Goal: Task Accomplishment & Management: Use online tool/utility

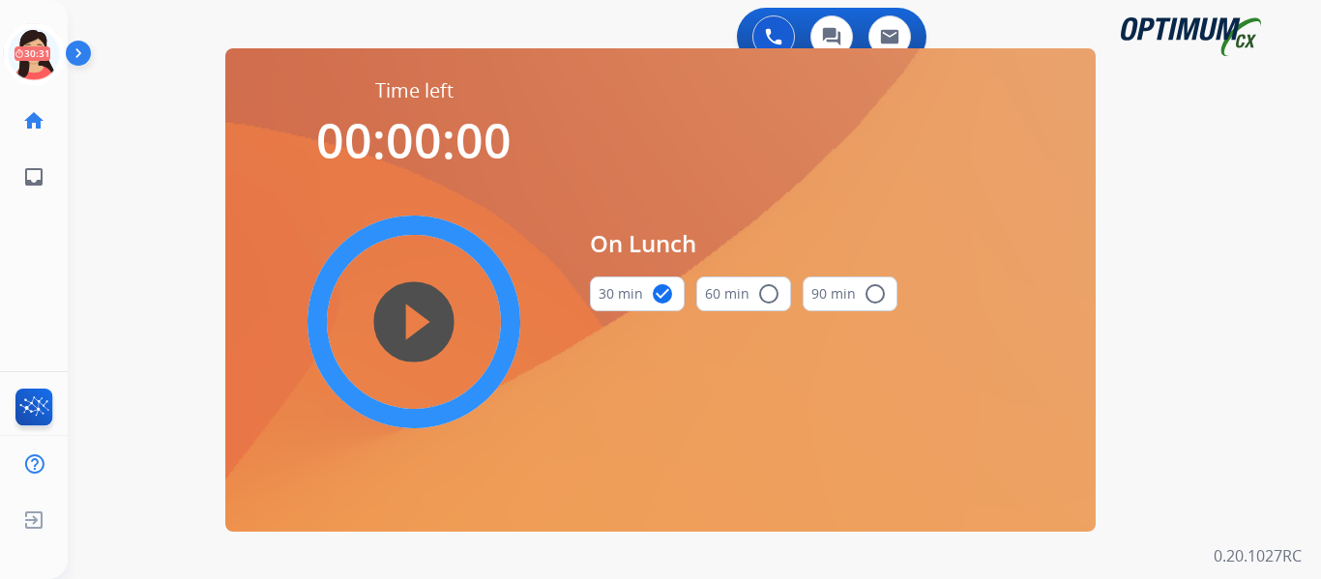
click at [0, 65] on div "[PERSON_NAME] Edit Avatar 30:31 Agent: [PERSON_NAME] Profile: OCX Training" at bounding box center [34, 54] width 68 height 62
click at [39, 49] on icon at bounding box center [34, 54] width 63 height 63
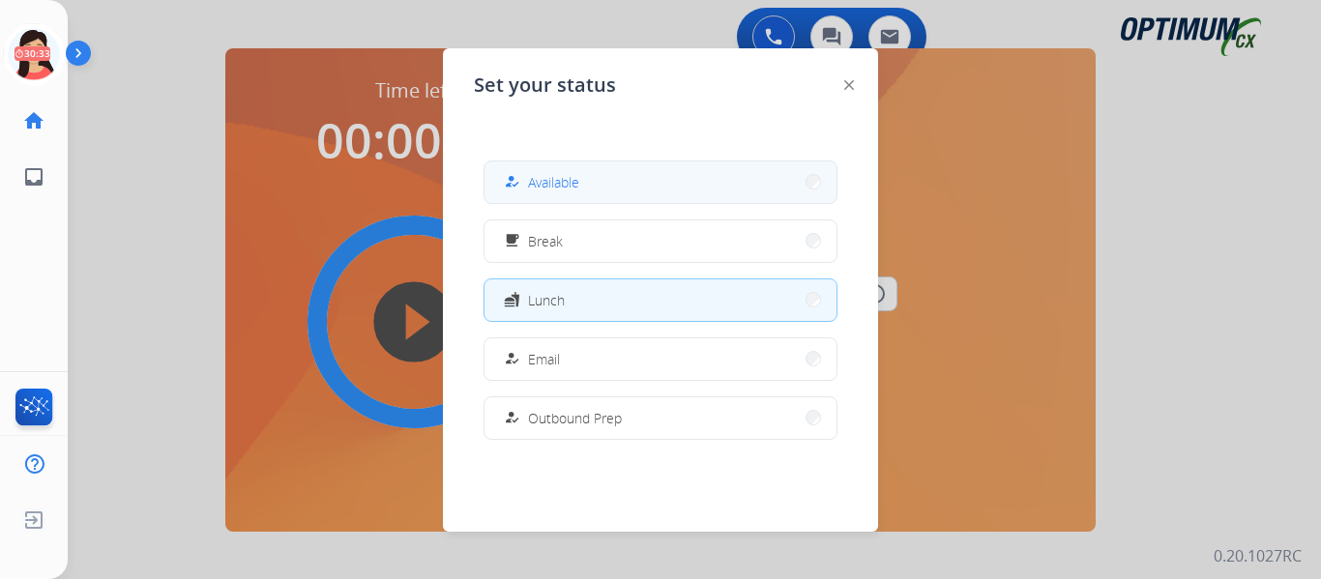
click at [539, 171] on div "how_to_reg Available" at bounding box center [539, 181] width 79 height 23
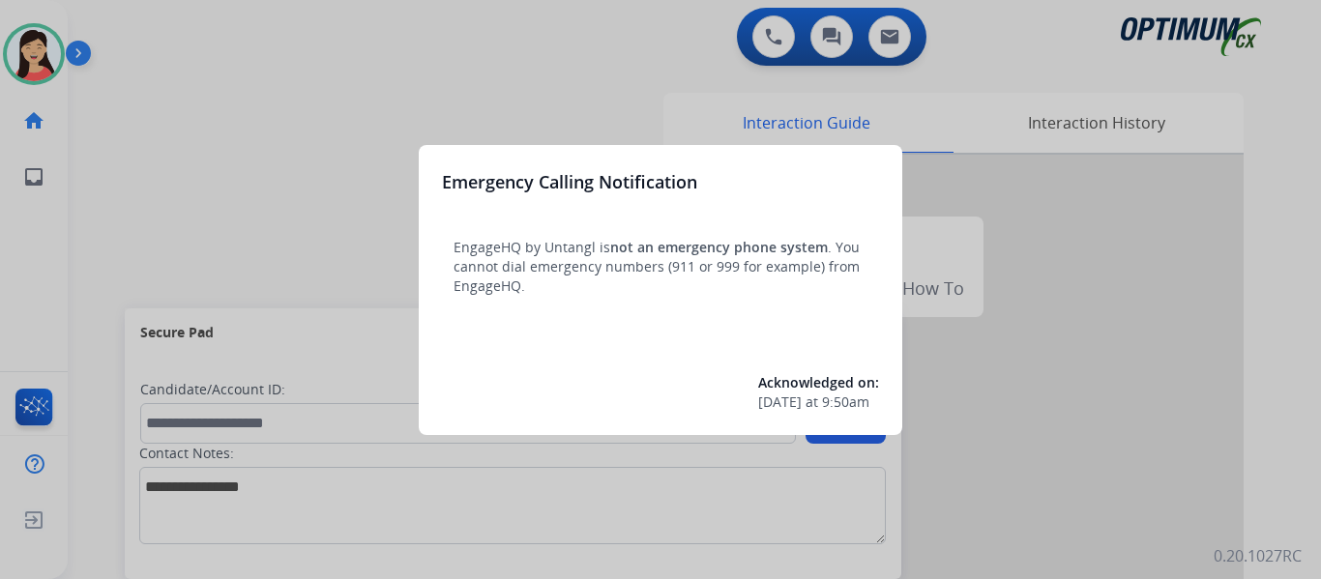
click at [324, 228] on div at bounding box center [660, 289] width 1321 height 579
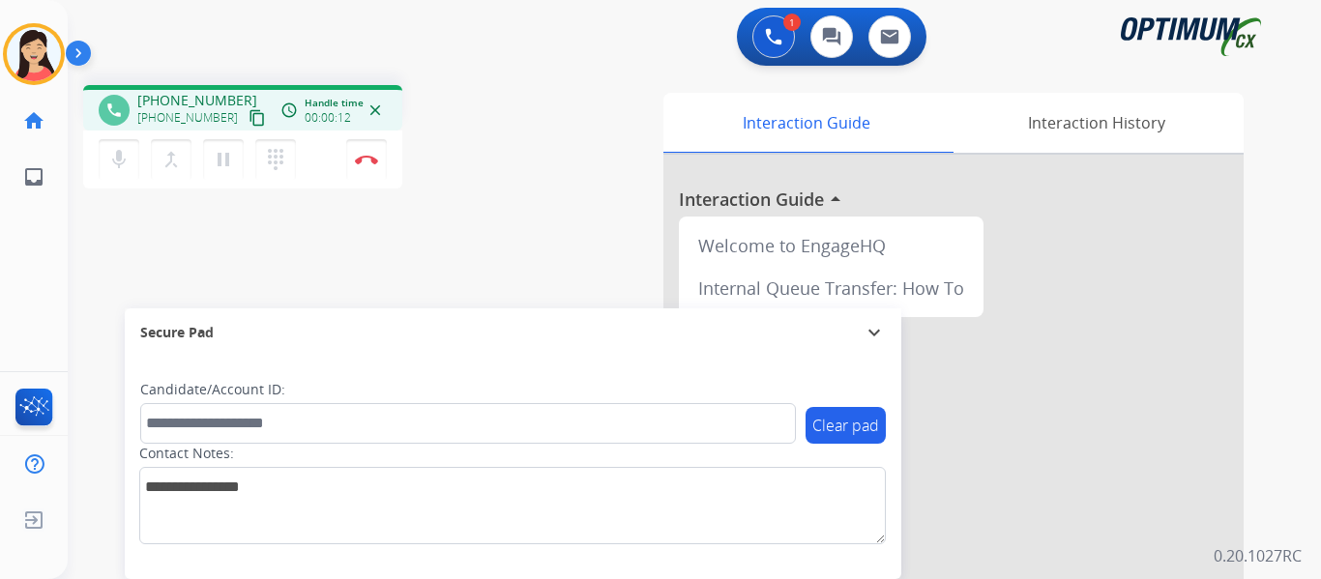
click at [246, 129] on button "content_copy" at bounding box center [257, 117] width 23 height 23
click at [249, 126] on mat-icon "content_copy" at bounding box center [257, 117] width 17 height 17
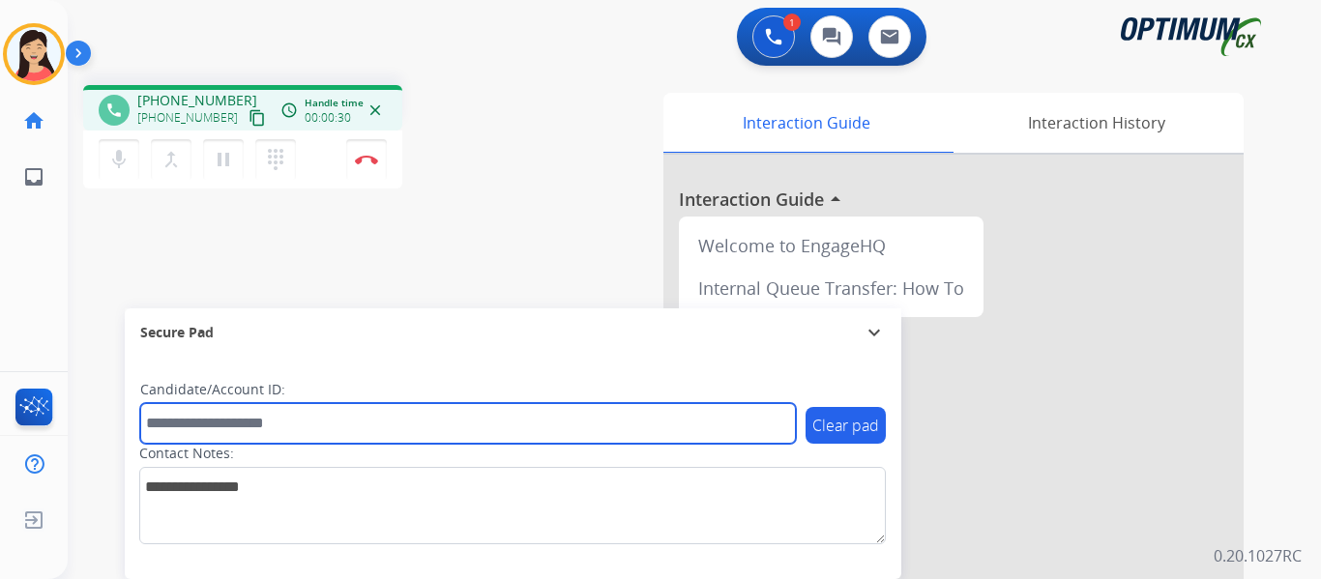
drag, startPoint x: 463, startPoint y: 410, endPoint x: 473, endPoint y: 416, distance: 11.3
click at [463, 410] on input "text" at bounding box center [468, 423] width 656 height 41
paste input "*******"
type input "*******"
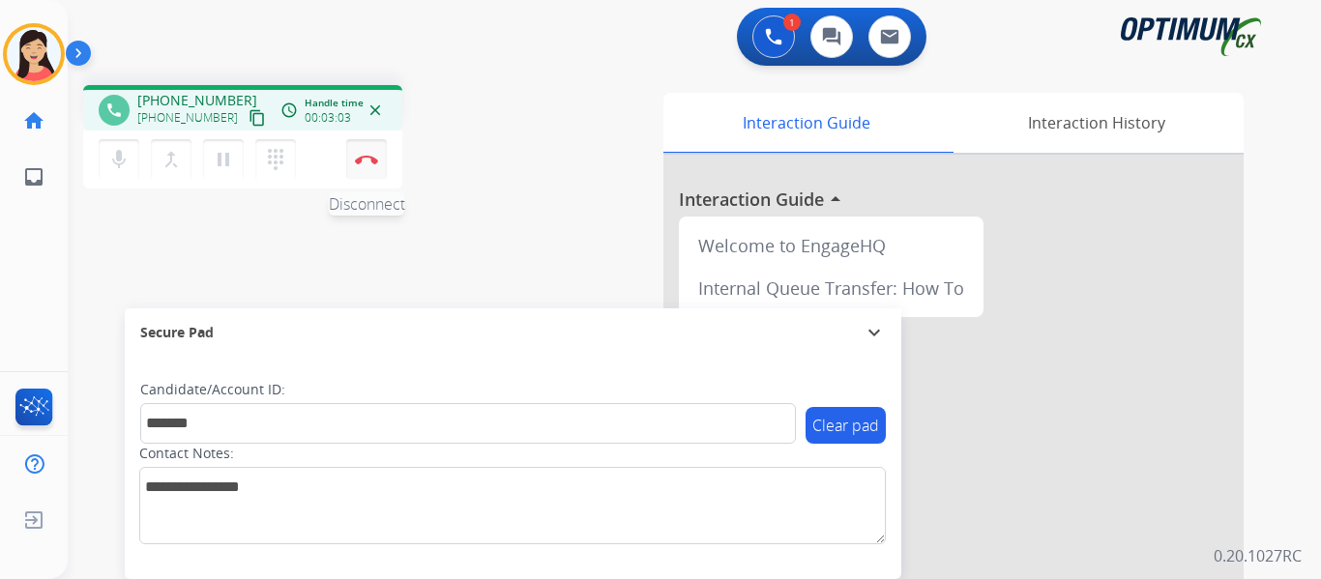
click at [361, 167] on button "Disconnect" at bounding box center [366, 159] width 41 height 41
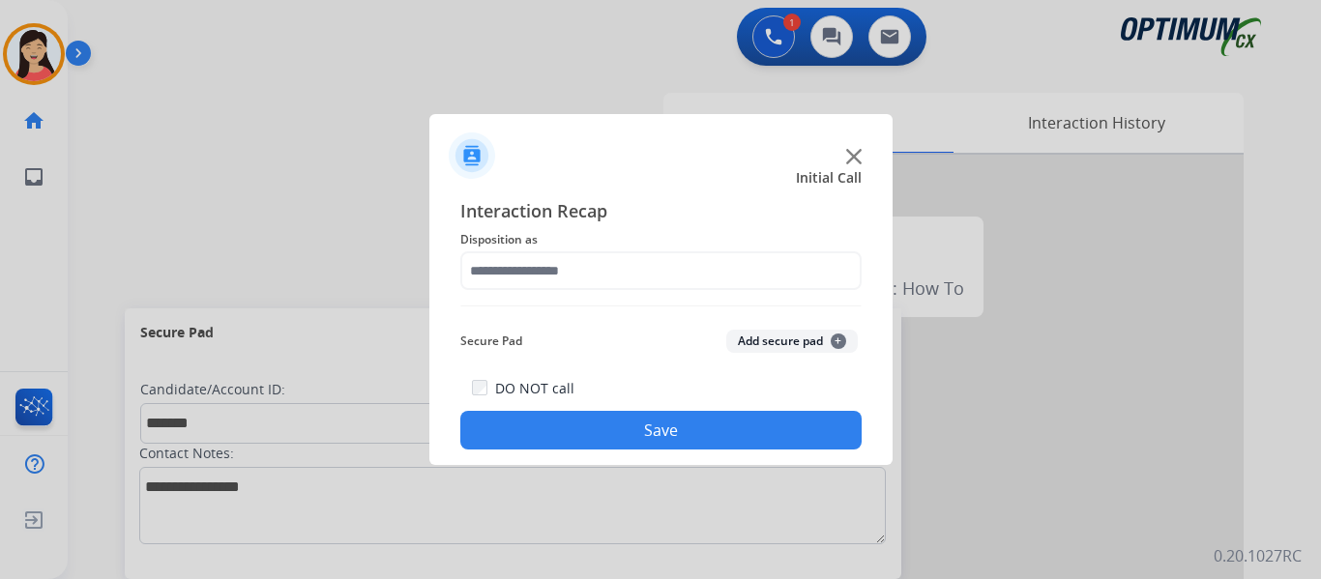
click at [771, 341] on button "Add secure pad +" at bounding box center [792, 341] width 132 height 23
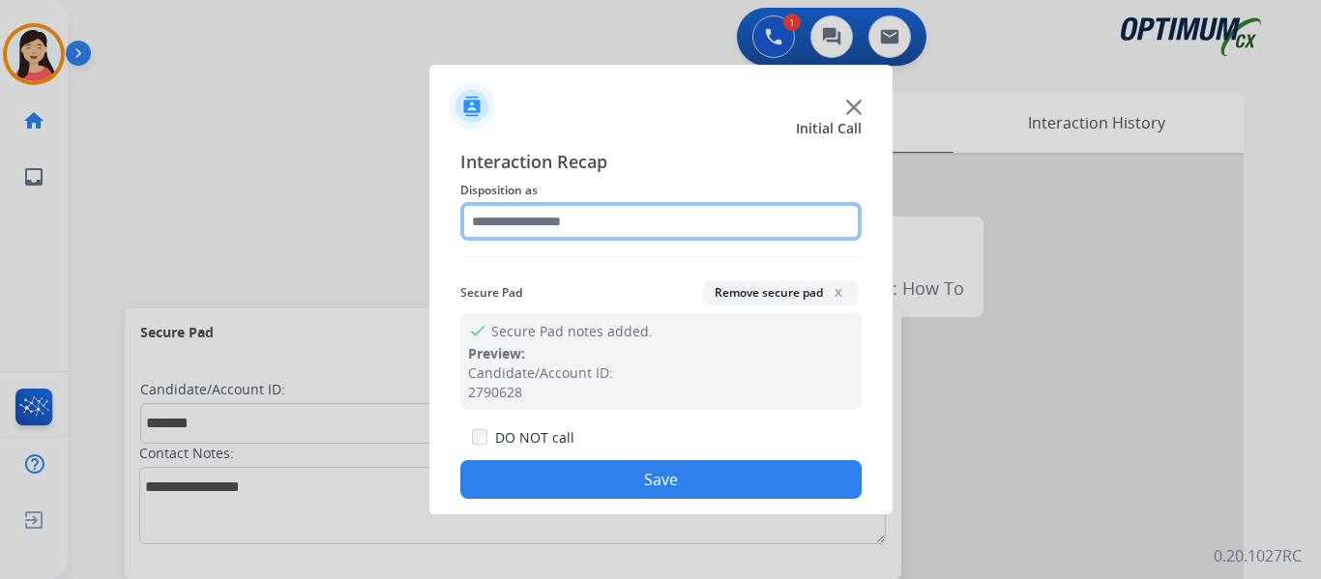
click at [596, 233] on input "text" at bounding box center [660, 221] width 401 height 39
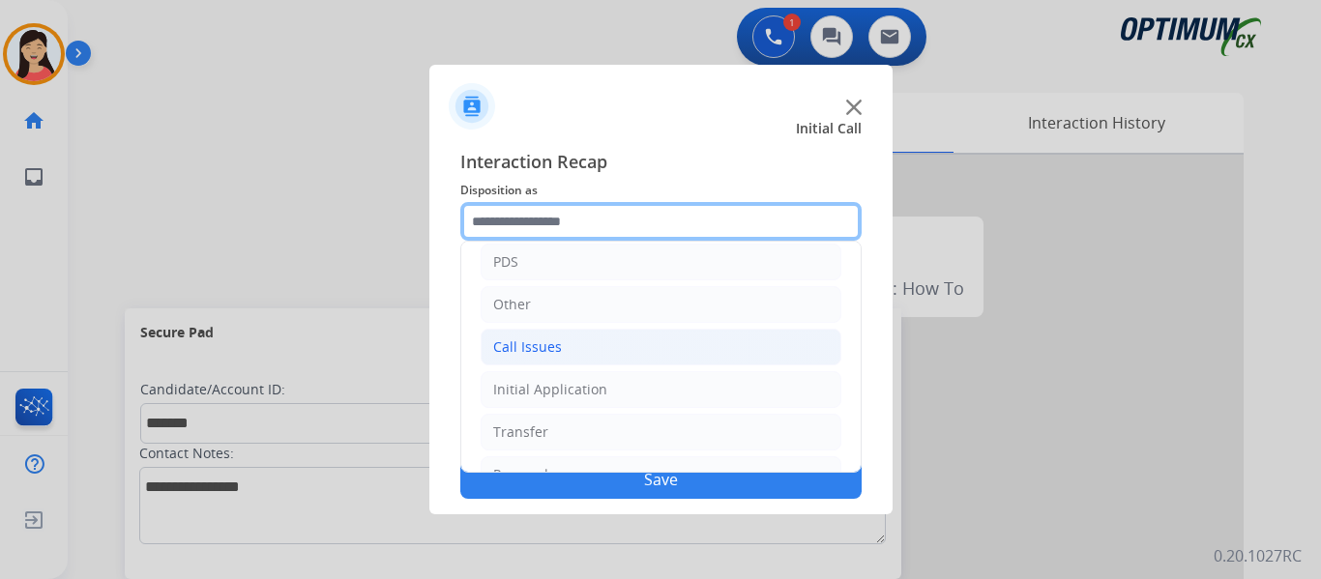
scroll to position [132, 0]
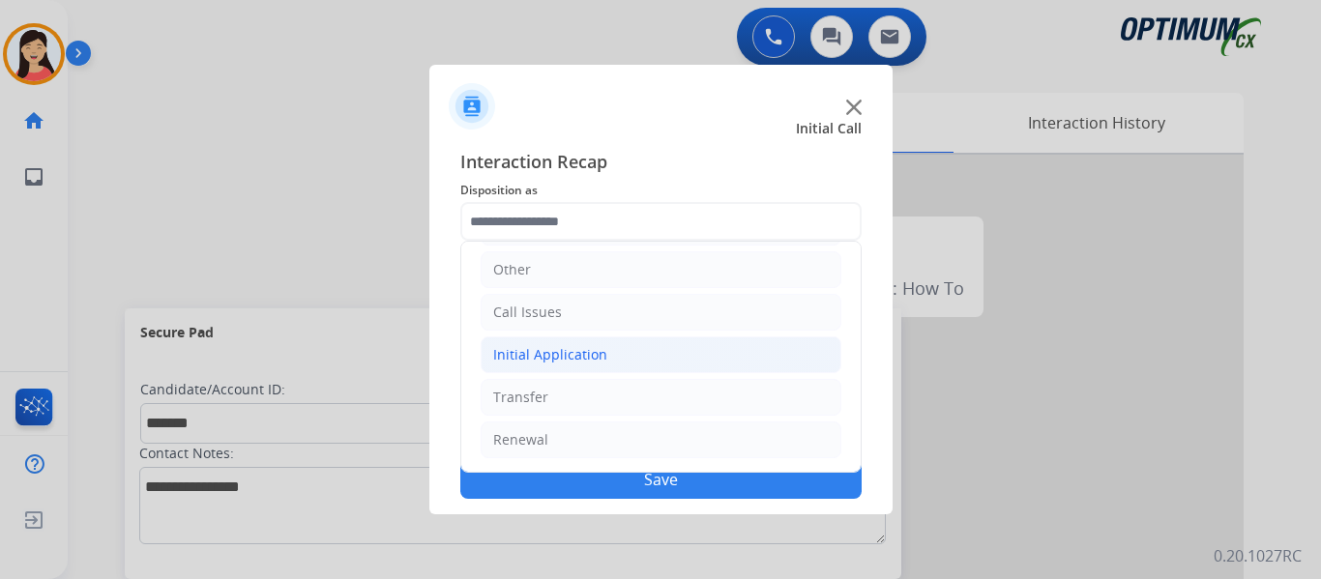
click at [585, 357] on div "Initial Application" at bounding box center [550, 354] width 114 height 19
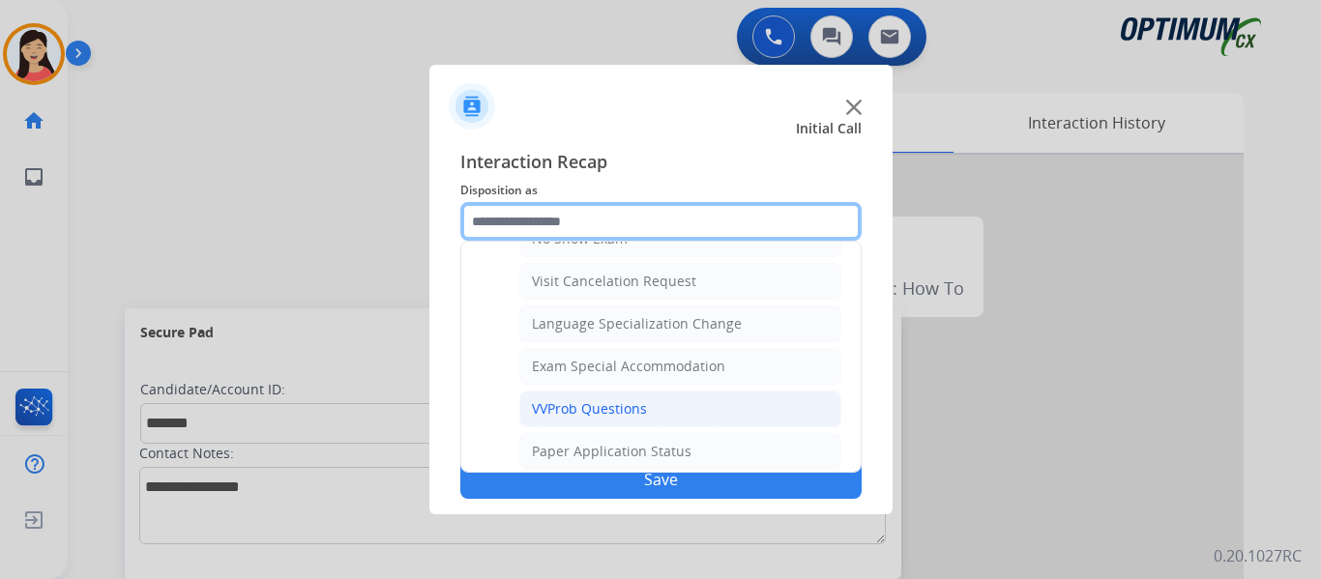
scroll to position [1002, 0]
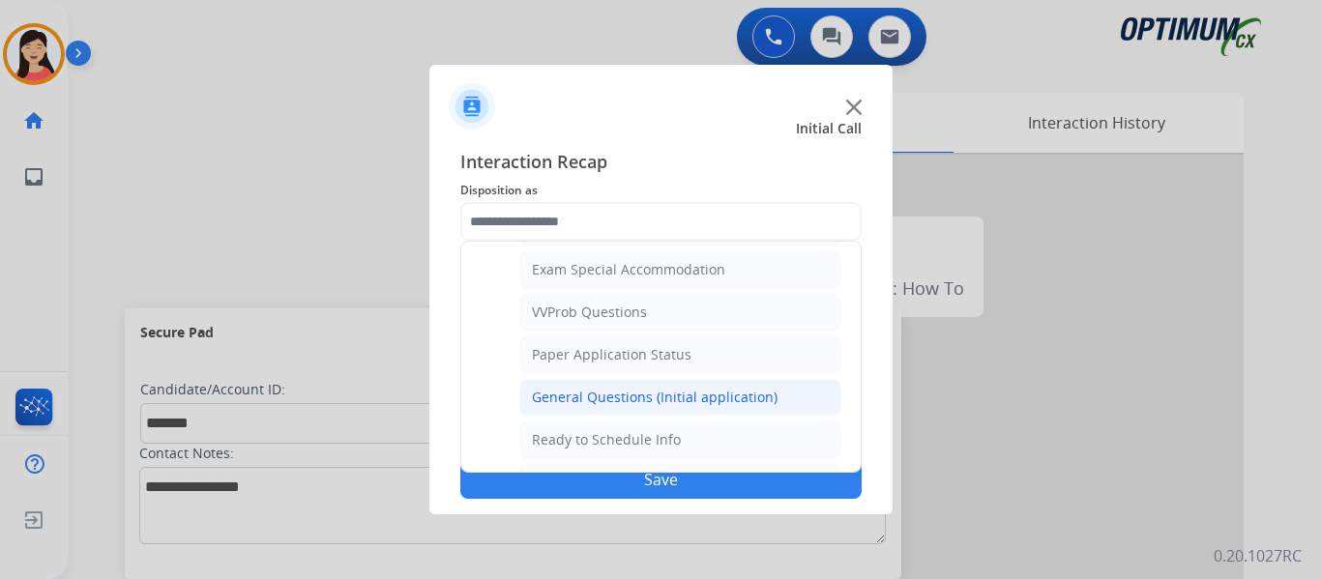
click at [630, 398] on div "General Questions (Initial application)" at bounding box center [655, 397] width 246 height 19
type input "**********"
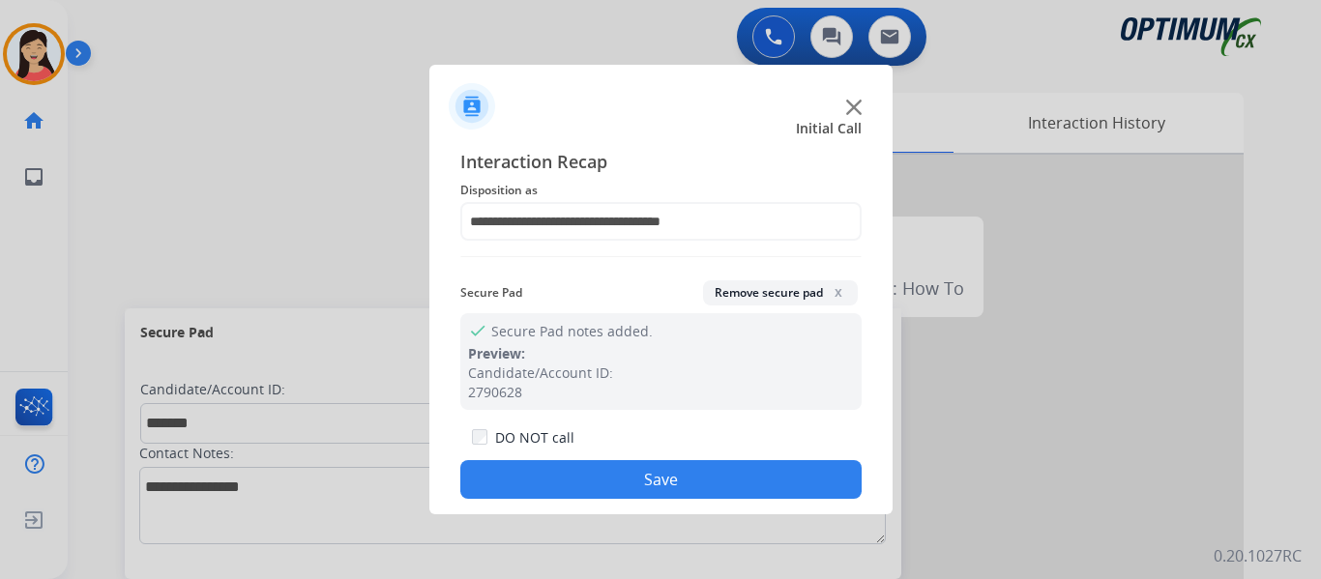
click at [663, 476] on button "Save" at bounding box center [660, 479] width 401 height 39
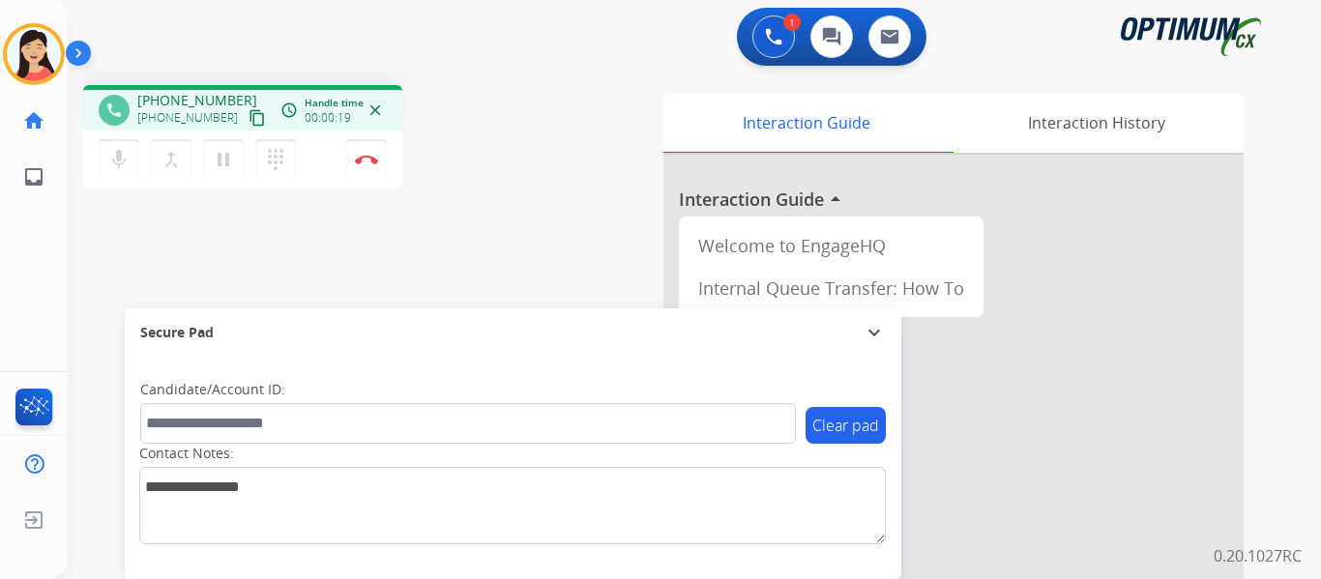
click at [249, 119] on mat-icon "content_copy" at bounding box center [257, 117] width 17 height 17
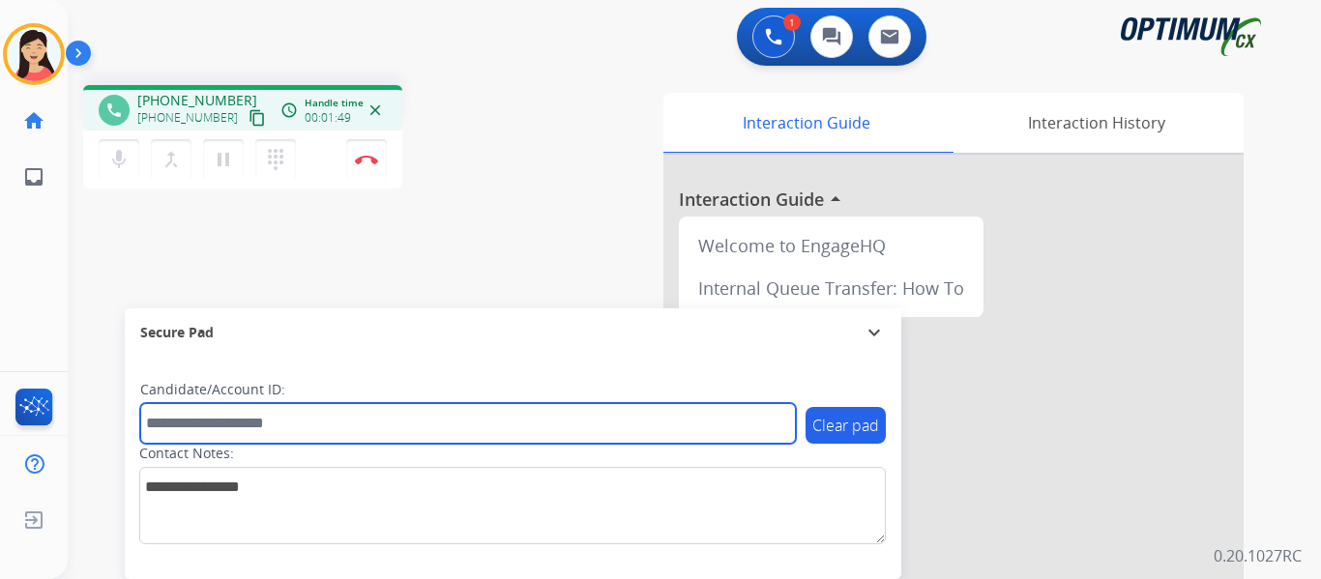
click at [407, 422] on input "text" at bounding box center [468, 423] width 656 height 41
paste input "*******"
type input "*******"
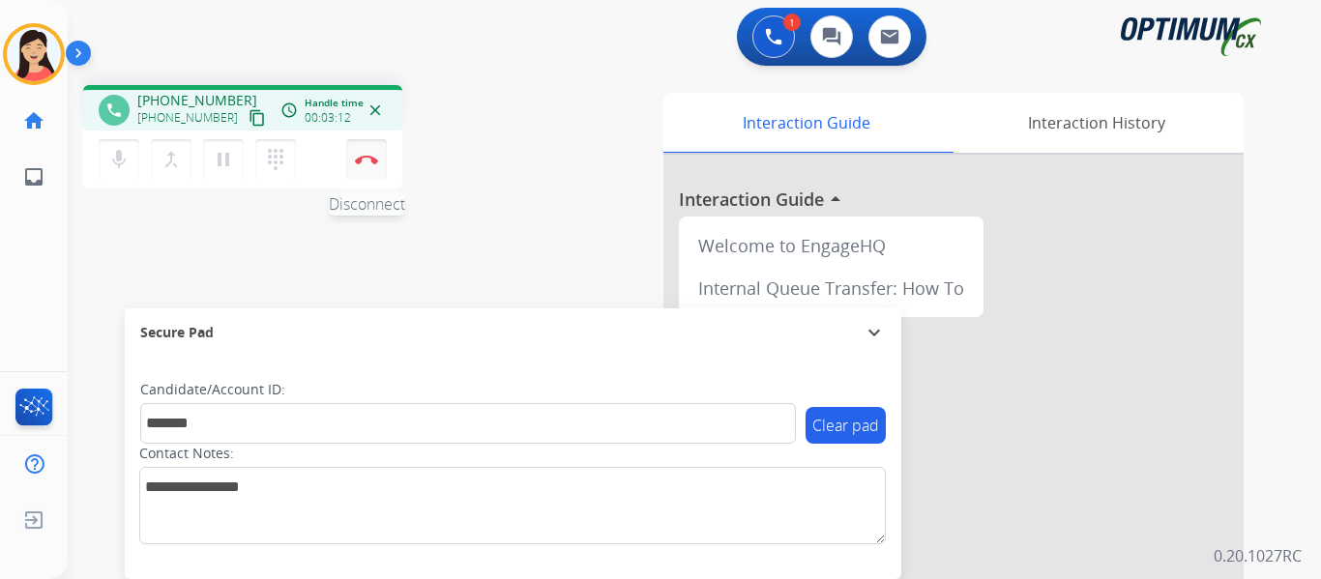
click at [364, 161] on img at bounding box center [366, 160] width 23 height 10
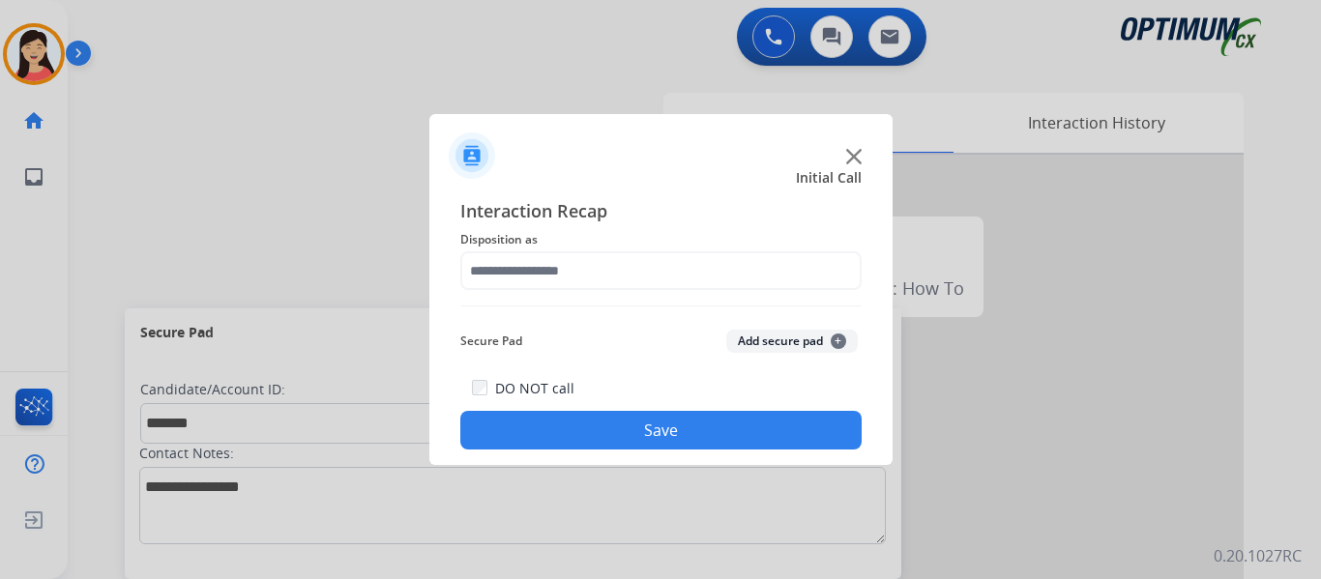
click at [766, 334] on button "Add secure pad +" at bounding box center [792, 341] width 132 height 23
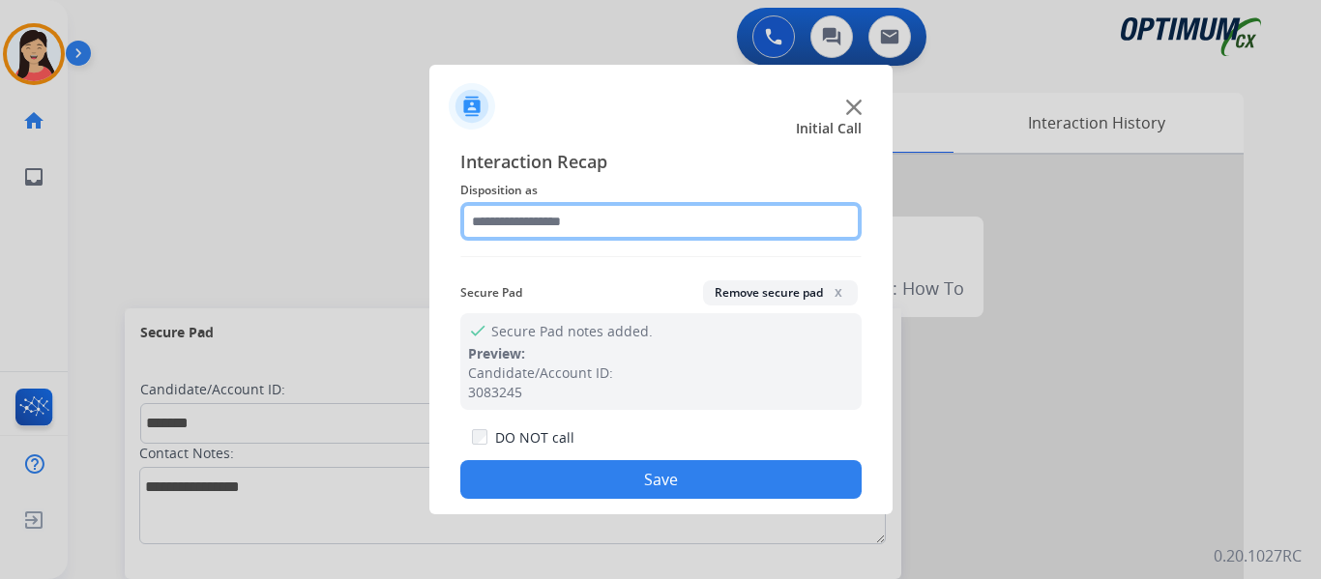
click at [659, 226] on input "text" at bounding box center [660, 221] width 401 height 39
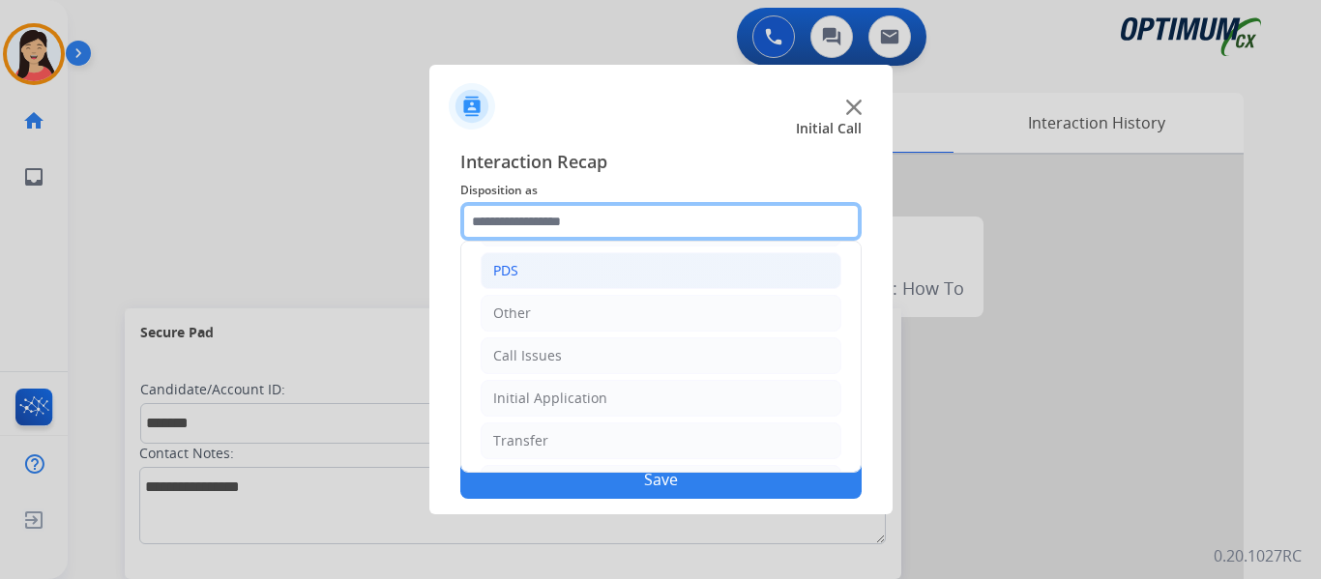
scroll to position [132, 0]
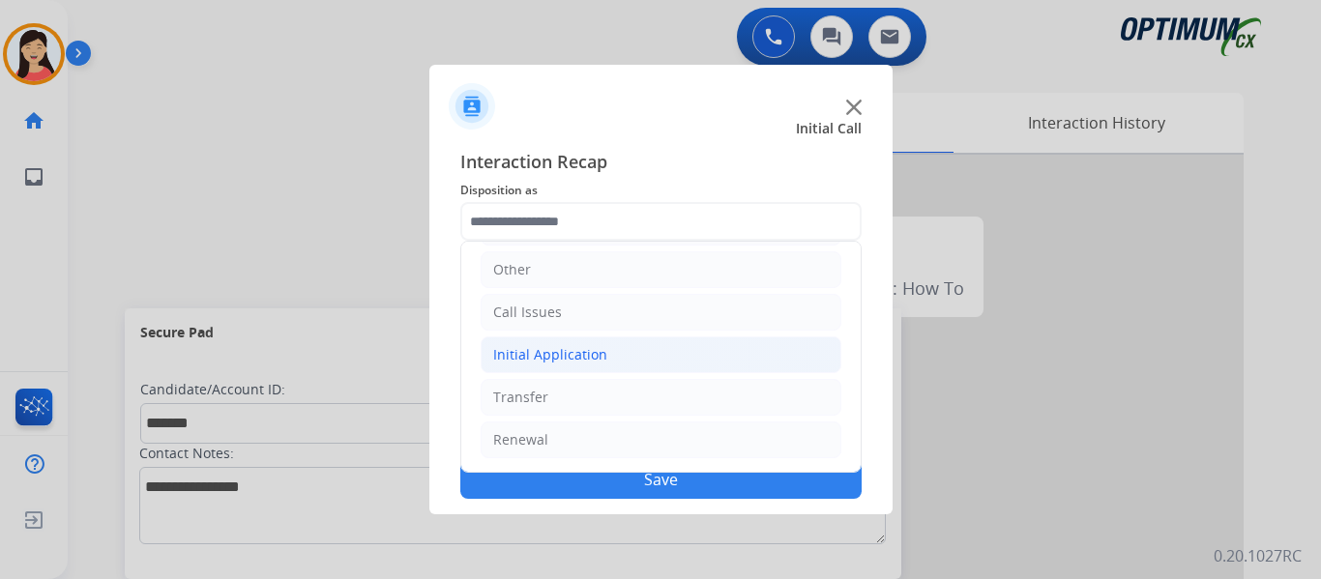
click at [617, 344] on li "Initial Application" at bounding box center [661, 355] width 361 height 37
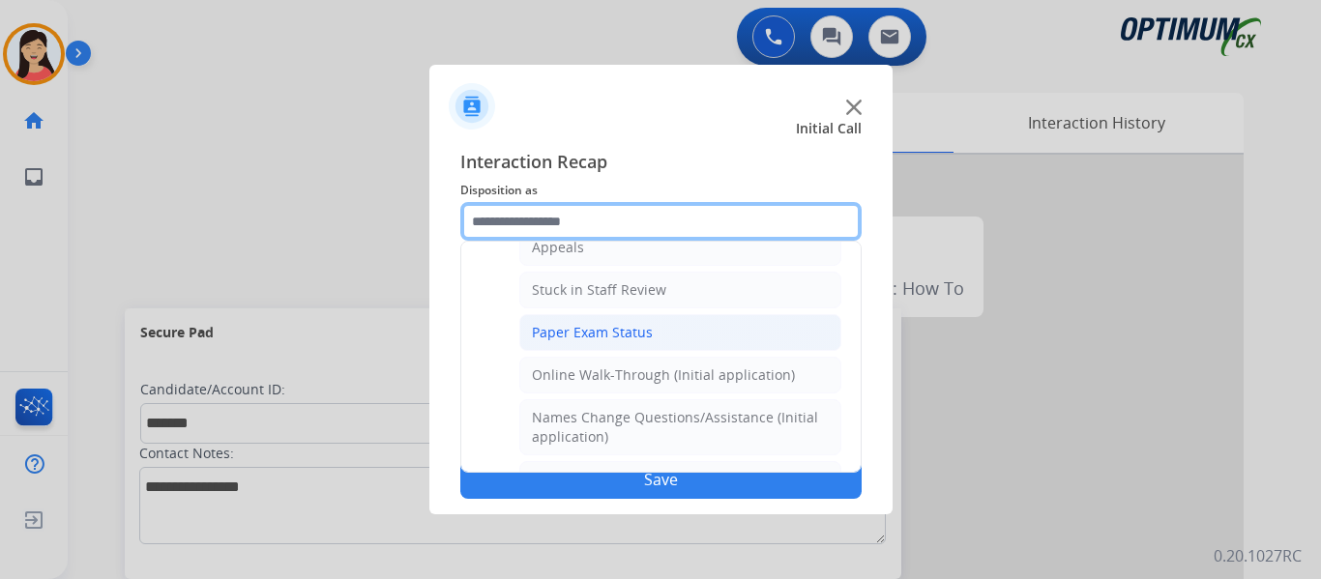
scroll to position [325, 0]
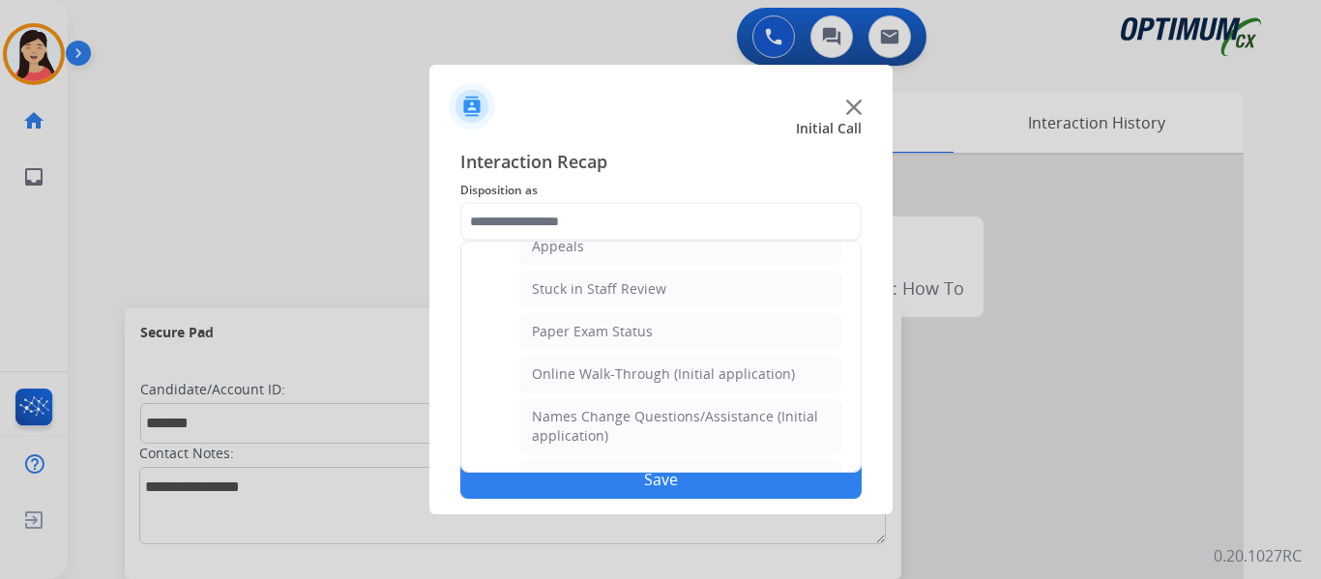
drag, startPoint x: 641, startPoint y: 365, endPoint x: 662, endPoint y: 376, distance: 23.4
click at [642, 365] on div "Online Walk-Through (Initial application)" at bounding box center [663, 374] width 263 height 19
type input "**********"
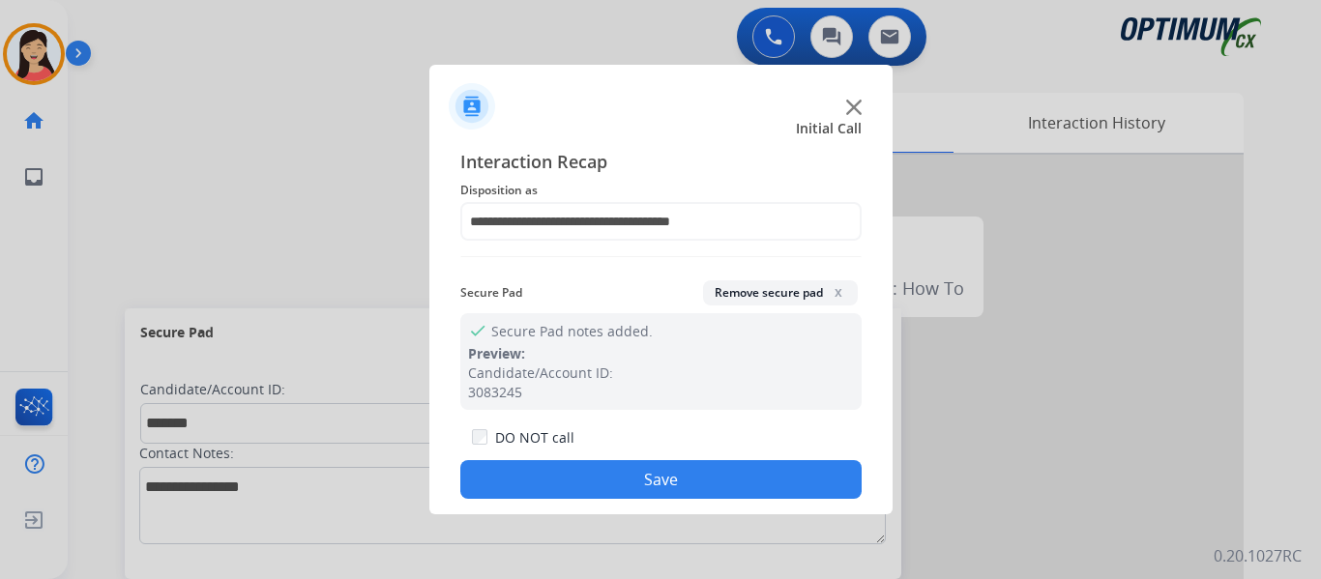
click at [782, 473] on button "Save" at bounding box center [660, 479] width 401 height 39
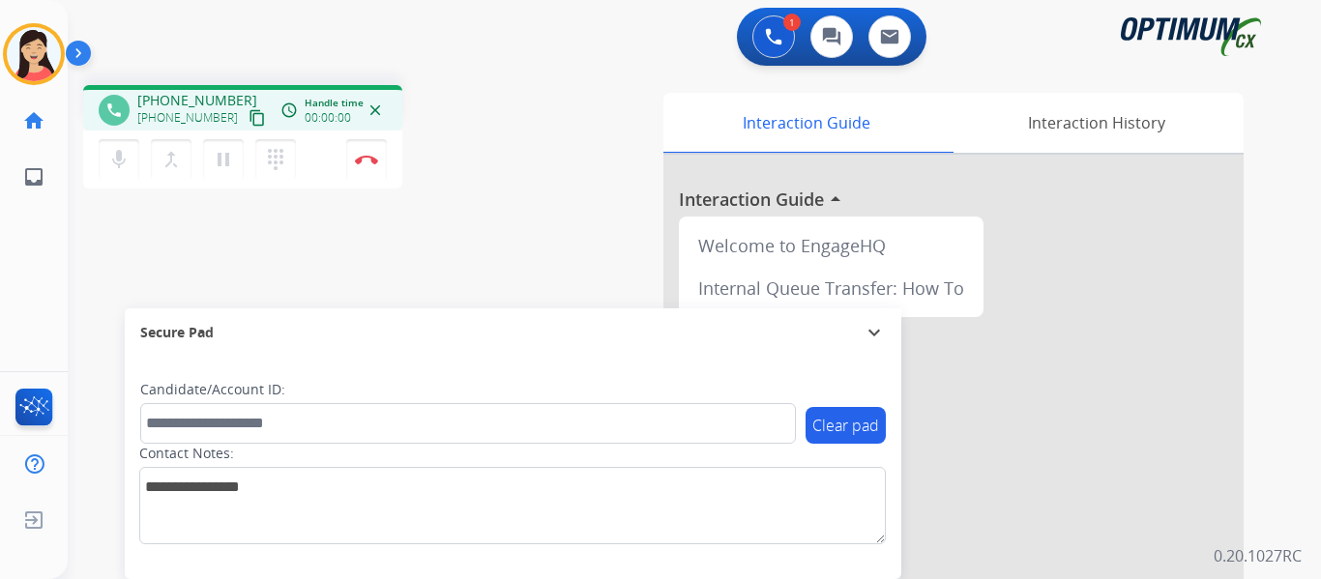
drag, startPoint x: 231, startPoint y: 118, endPoint x: 277, endPoint y: 116, distance: 45.5
click at [249, 118] on mat-icon "content_copy" at bounding box center [257, 117] width 17 height 17
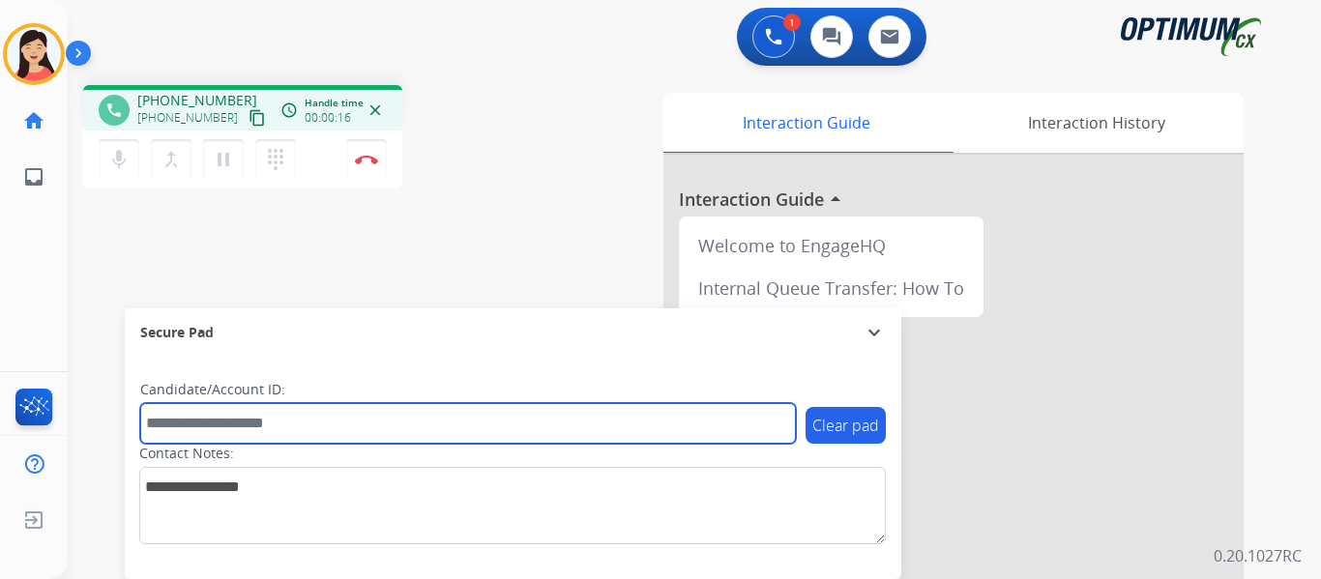
click at [501, 425] on input "text" at bounding box center [468, 423] width 656 height 41
paste input "*******"
type input "*******"
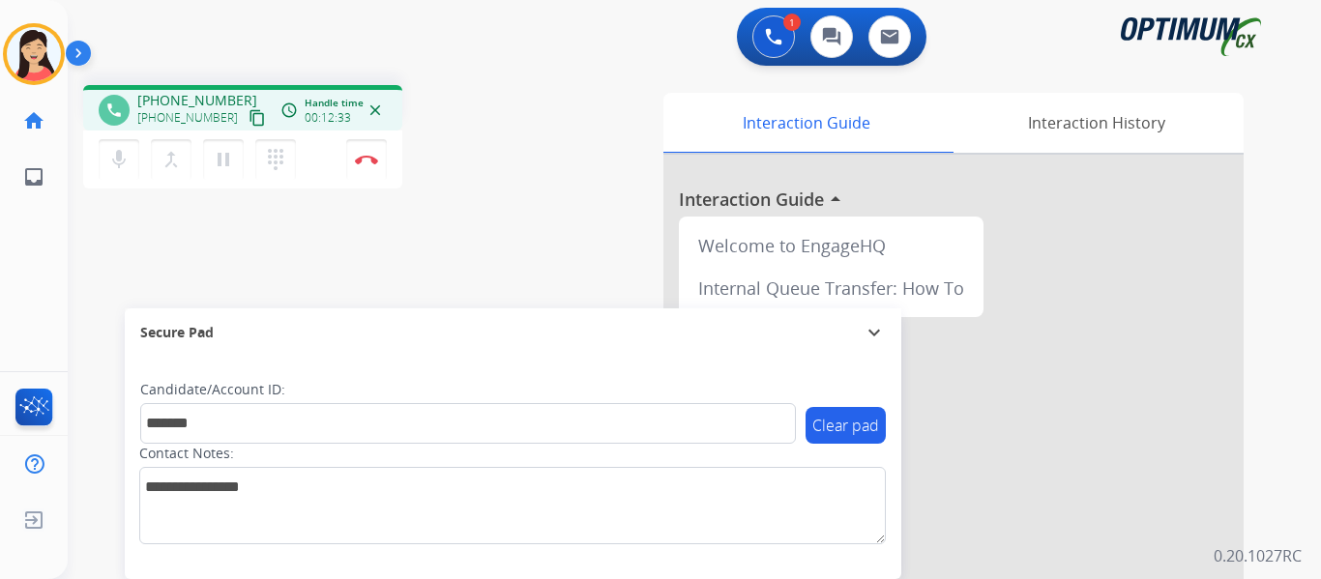
drag, startPoint x: 353, startPoint y: 155, endPoint x: 413, endPoint y: 155, distance: 60.0
click at [353, 155] on button "Disconnect" at bounding box center [366, 159] width 41 height 41
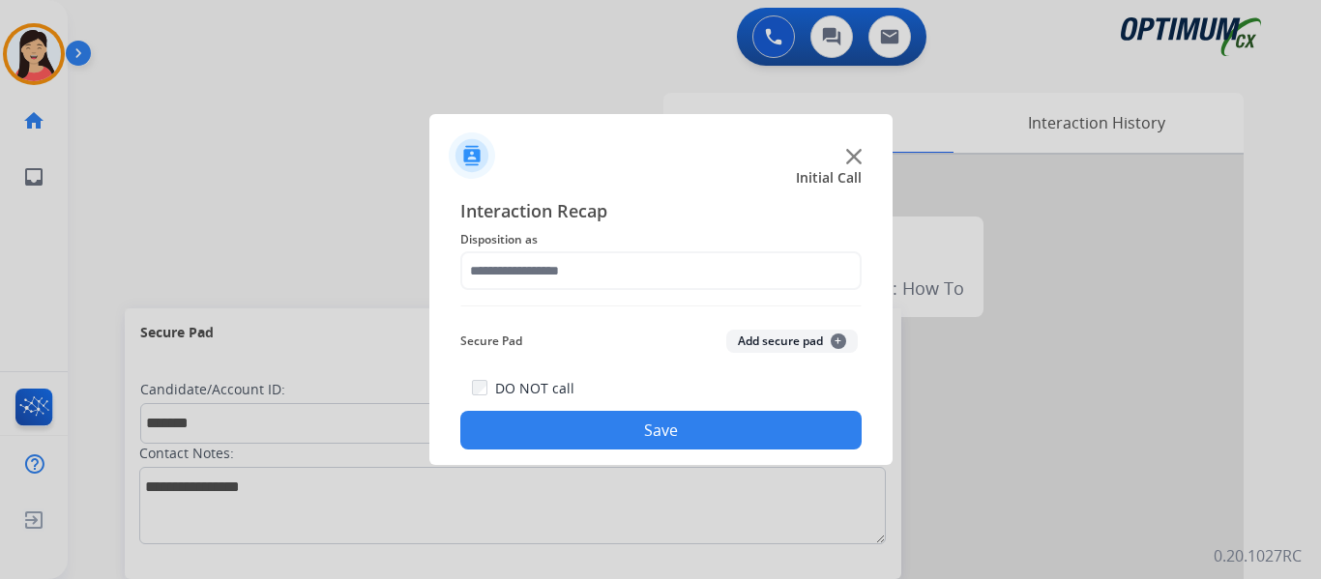
click at [796, 333] on button "Add secure pad +" at bounding box center [792, 341] width 132 height 23
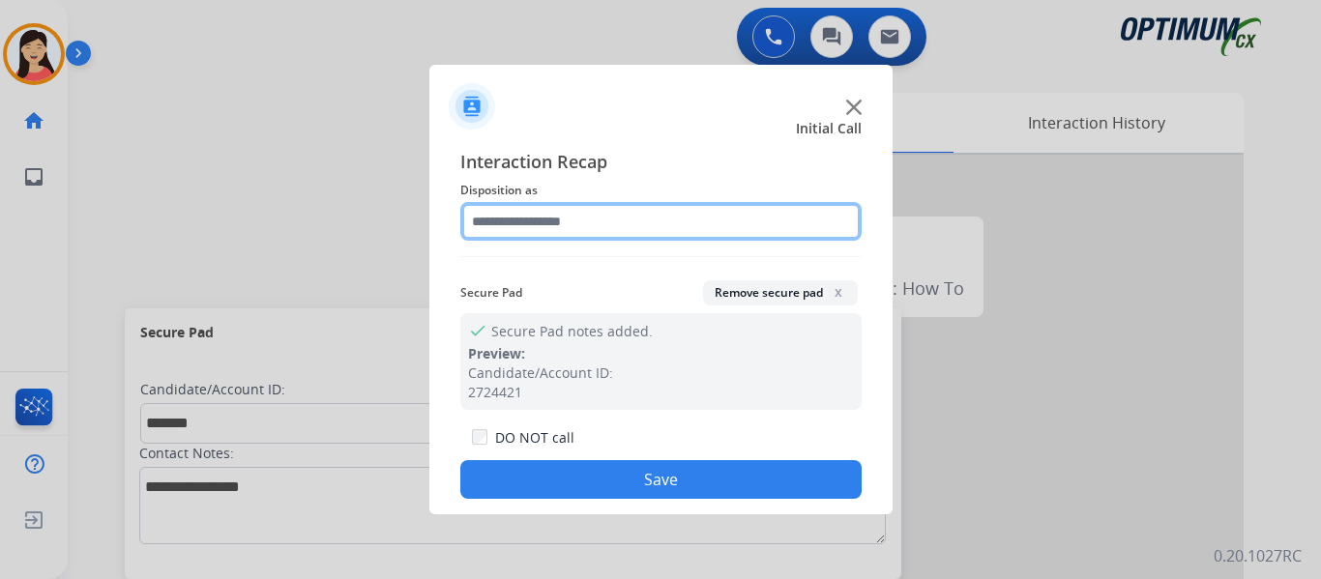
click at [556, 233] on input "text" at bounding box center [660, 221] width 401 height 39
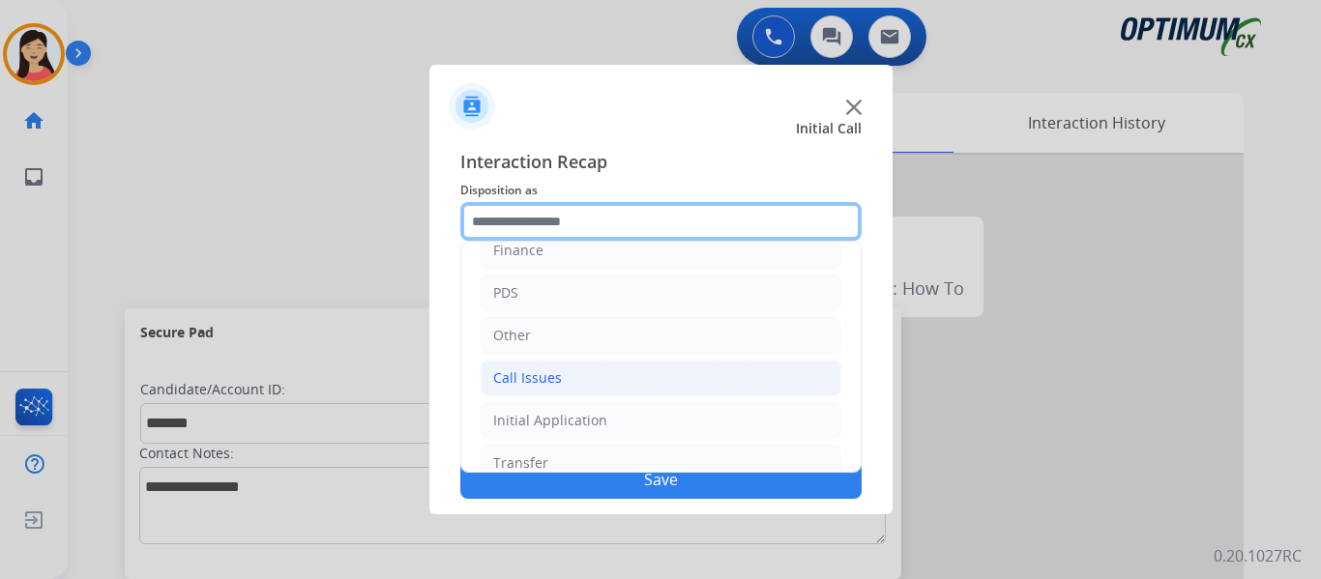
scroll to position [132, 0]
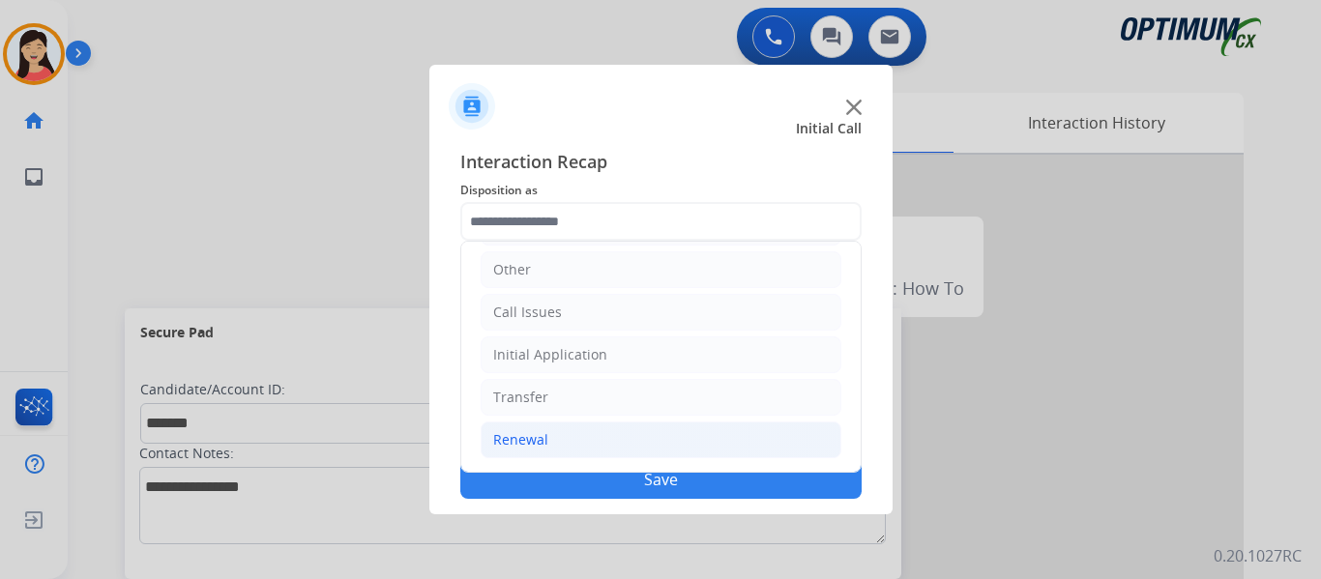
click at [541, 440] on div "Renewal" at bounding box center [520, 439] width 55 height 19
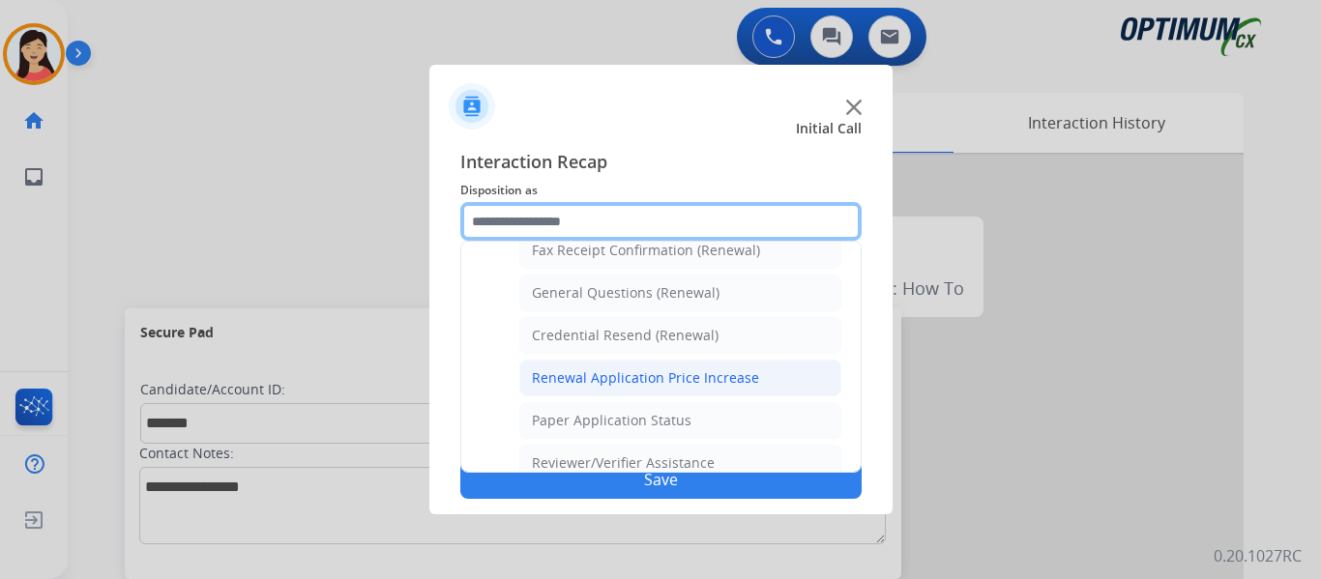
scroll to position [457, 0]
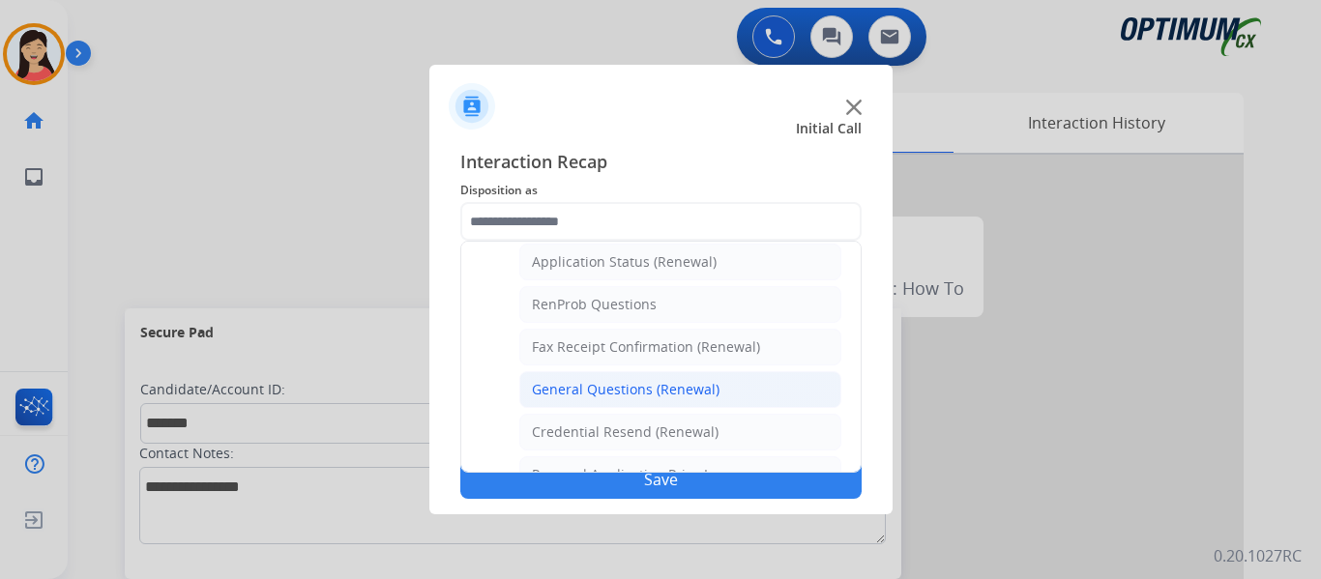
click at [687, 382] on div "General Questions (Renewal)" at bounding box center [626, 389] width 188 height 19
type input "**********"
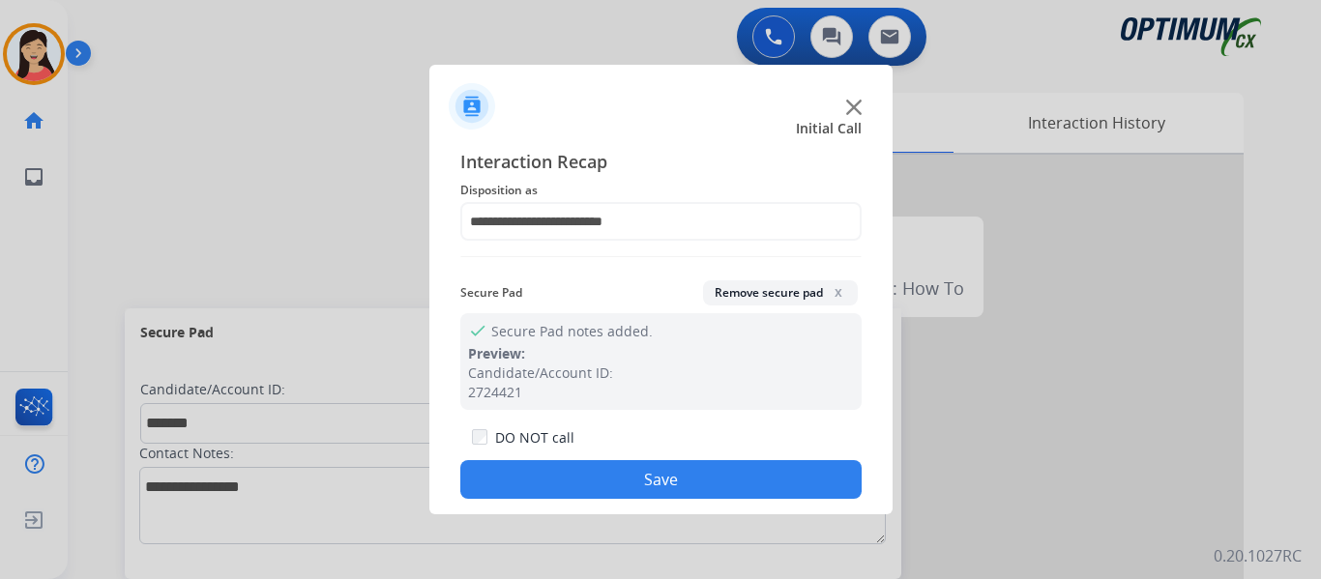
drag, startPoint x: 754, startPoint y: 470, endPoint x: 1277, endPoint y: 504, distance: 523.4
click at [767, 470] on button "Save" at bounding box center [660, 479] width 401 height 39
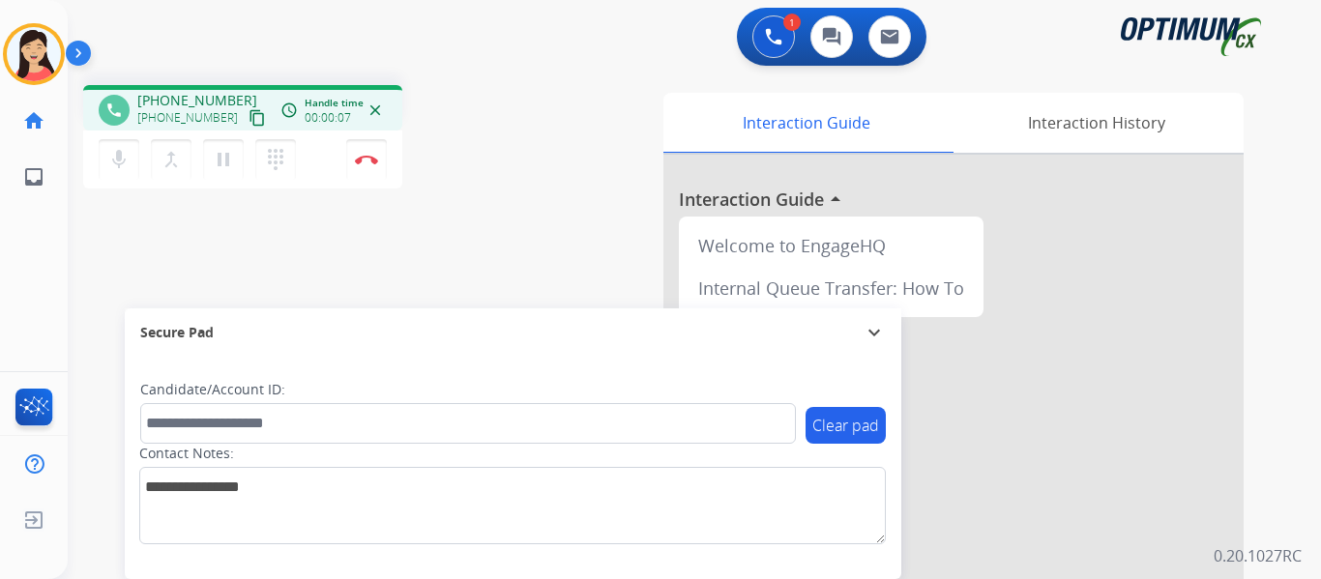
click at [249, 110] on mat-icon "content_copy" at bounding box center [257, 117] width 17 height 17
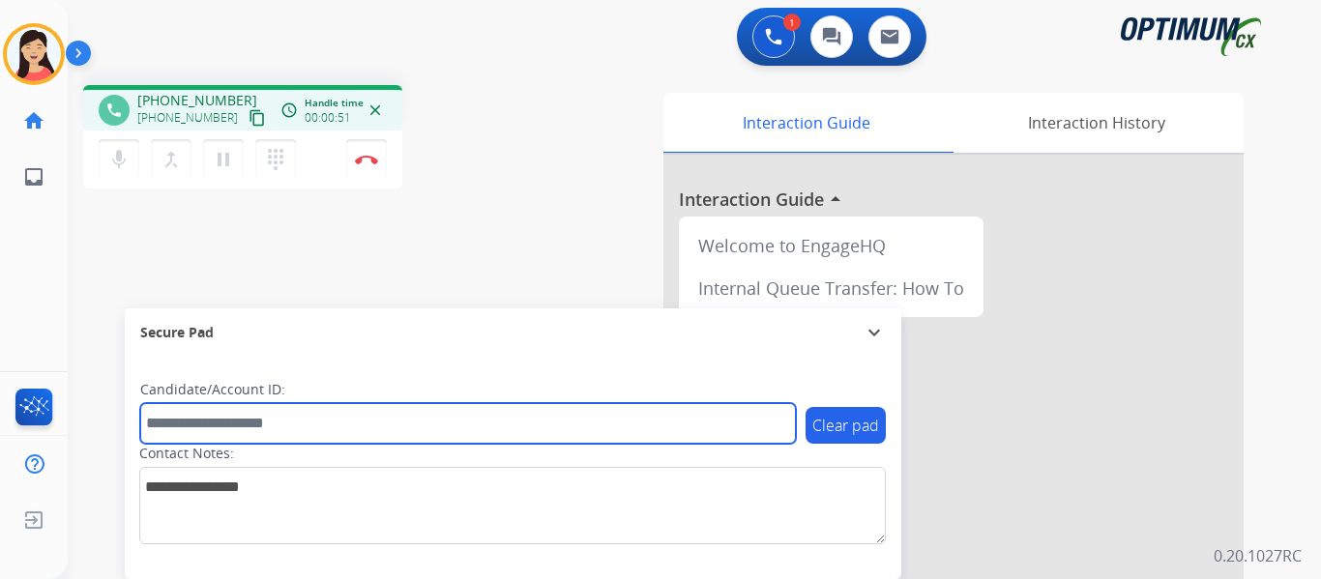
drag, startPoint x: 505, startPoint y: 429, endPoint x: 567, endPoint y: 458, distance: 68.4
click at [505, 429] on input "text" at bounding box center [468, 423] width 656 height 41
paste input "*******"
type input "*******"
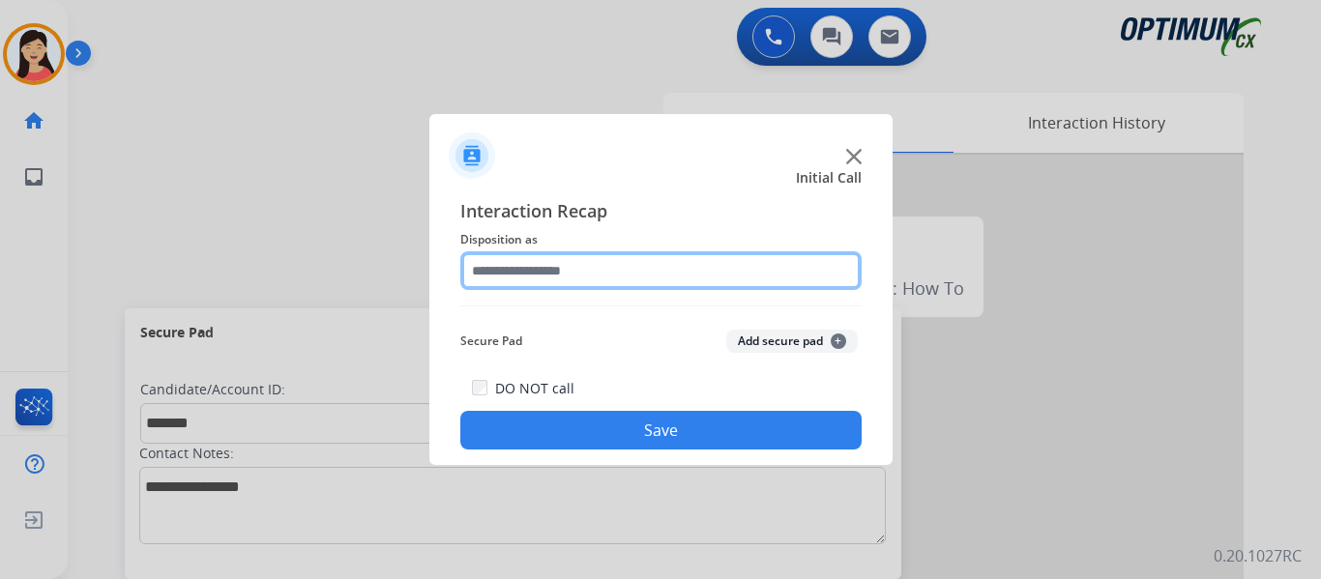
click at [549, 277] on input "text" at bounding box center [660, 270] width 401 height 39
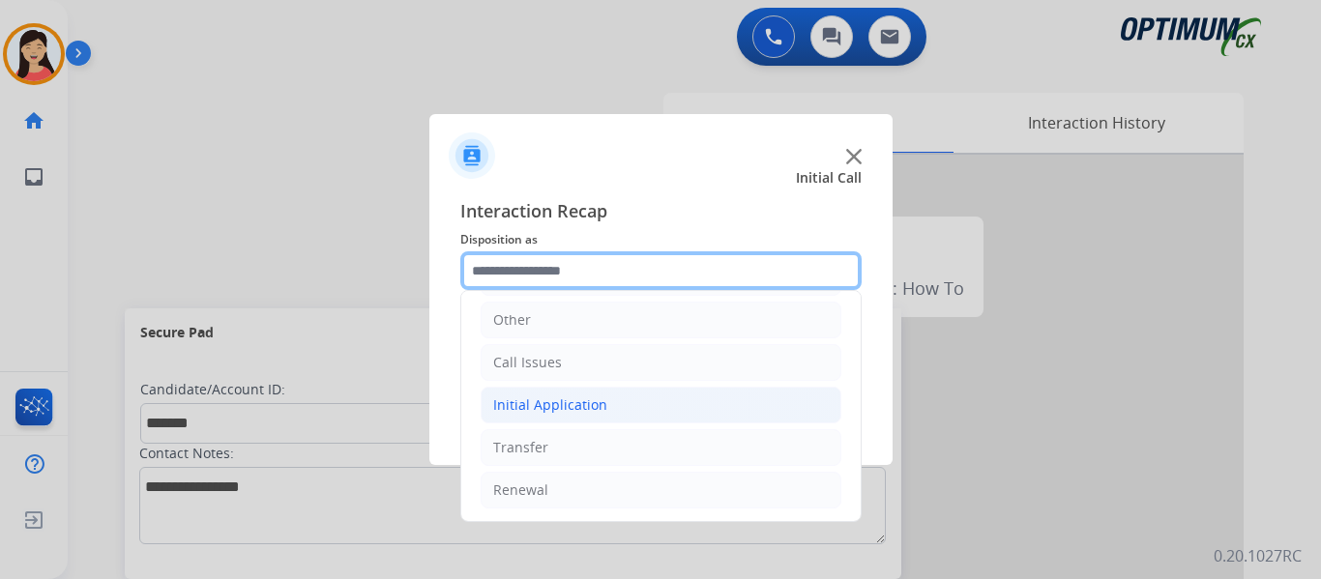
scroll to position [132, 0]
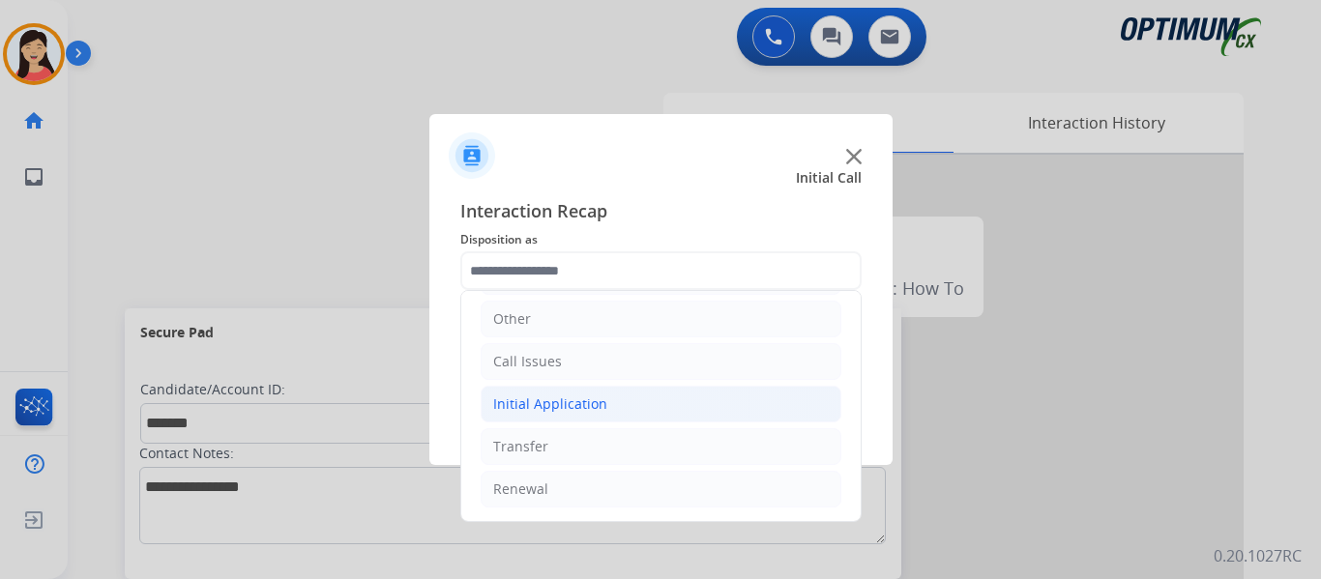
click at [602, 409] on div "Initial Application" at bounding box center [550, 404] width 114 height 19
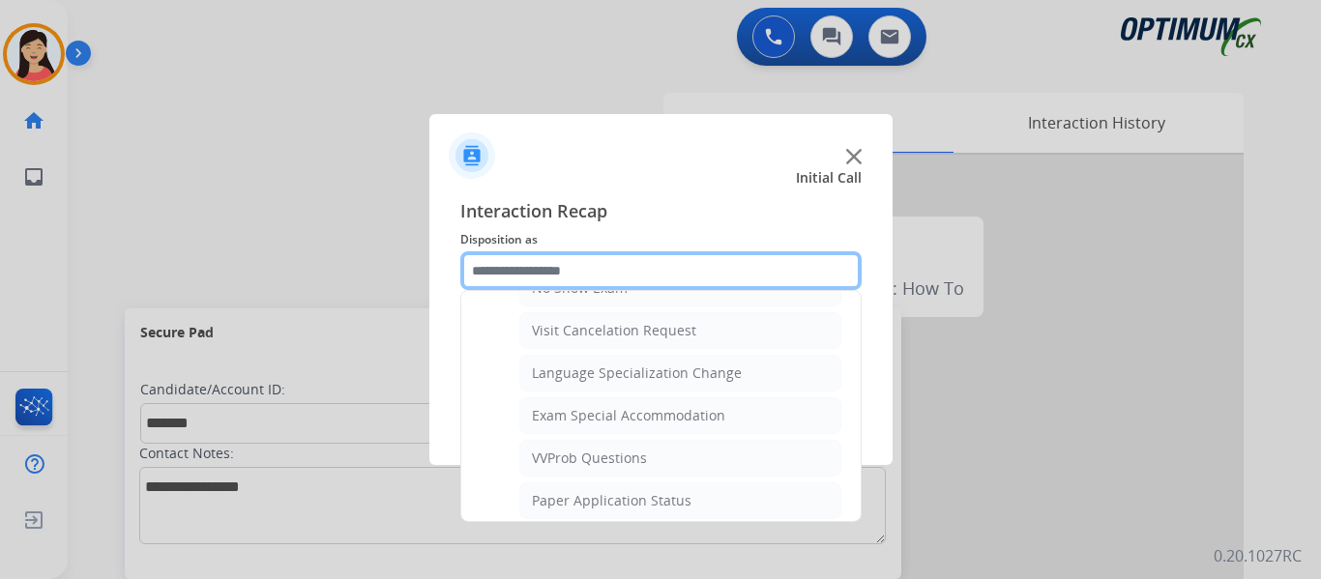
scroll to position [1002, 0]
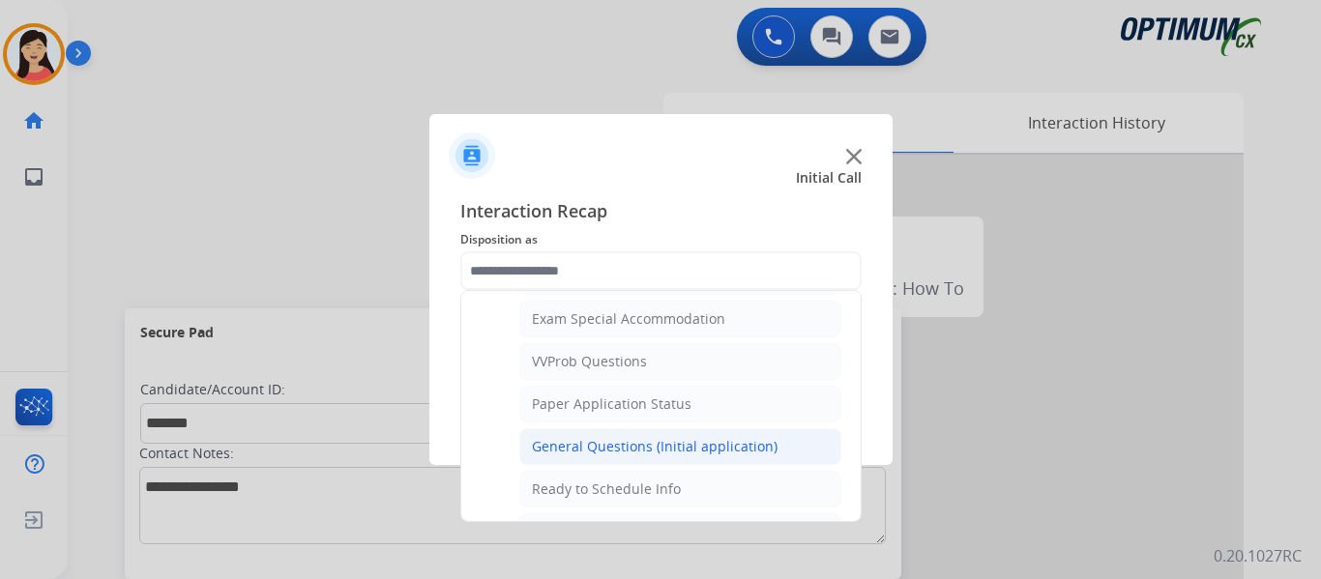
click at [632, 443] on div "General Questions (Initial application)" at bounding box center [655, 446] width 246 height 19
type input "**********"
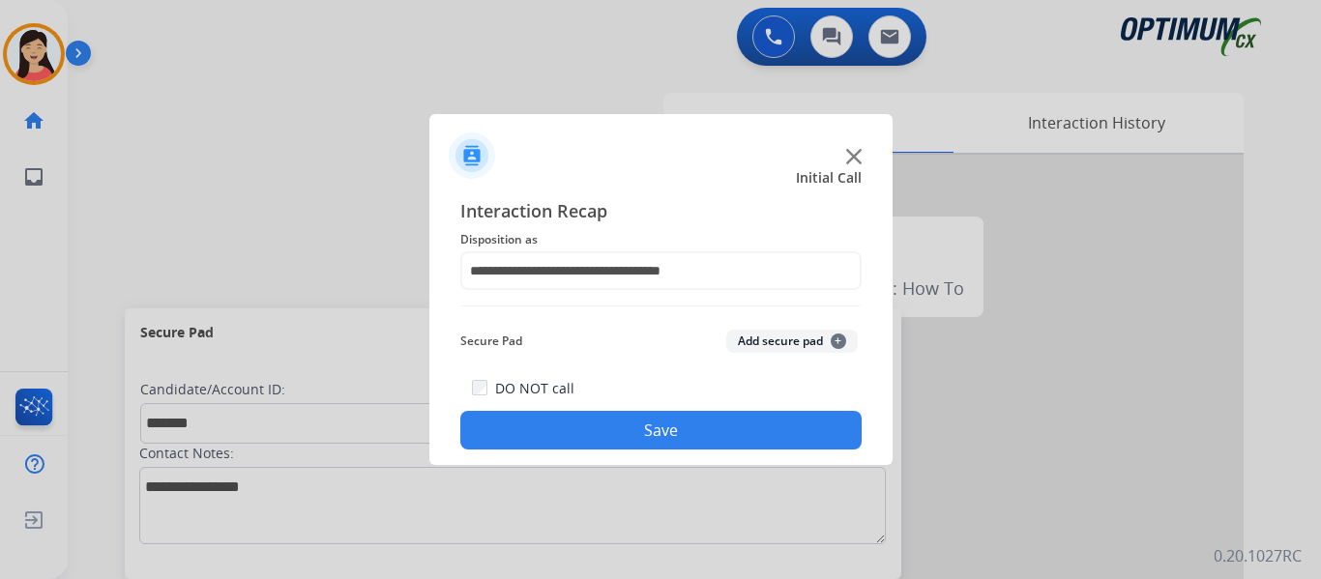
click at [770, 340] on button "Add secure pad +" at bounding box center [792, 341] width 132 height 23
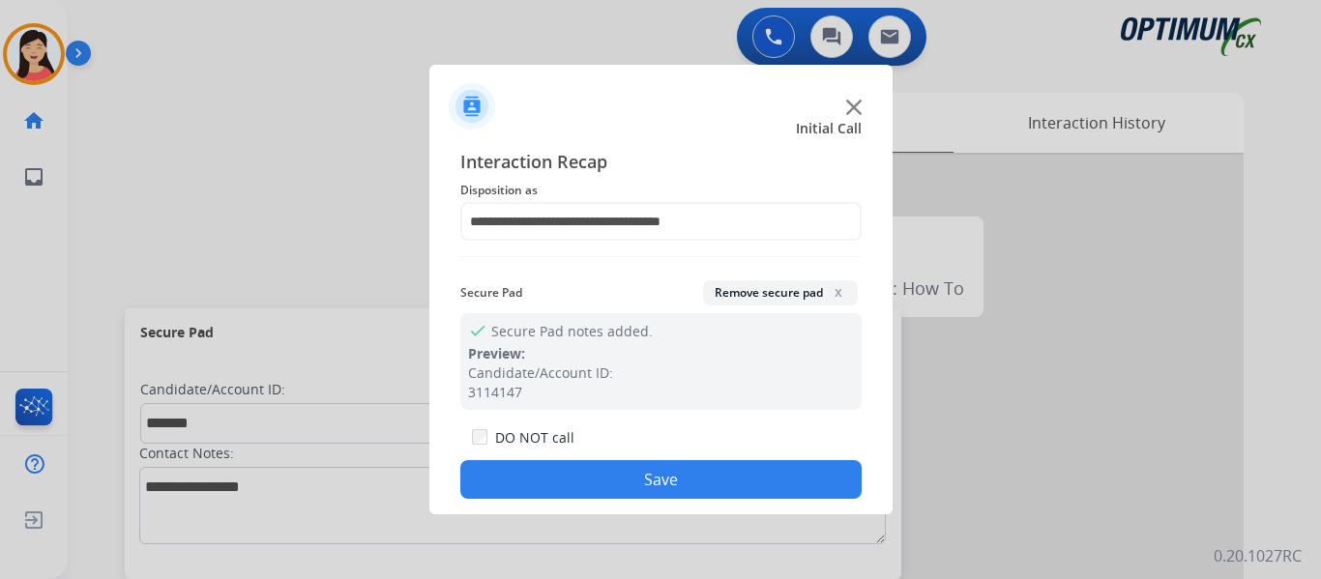
click at [744, 480] on button "Save" at bounding box center [660, 479] width 401 height 39
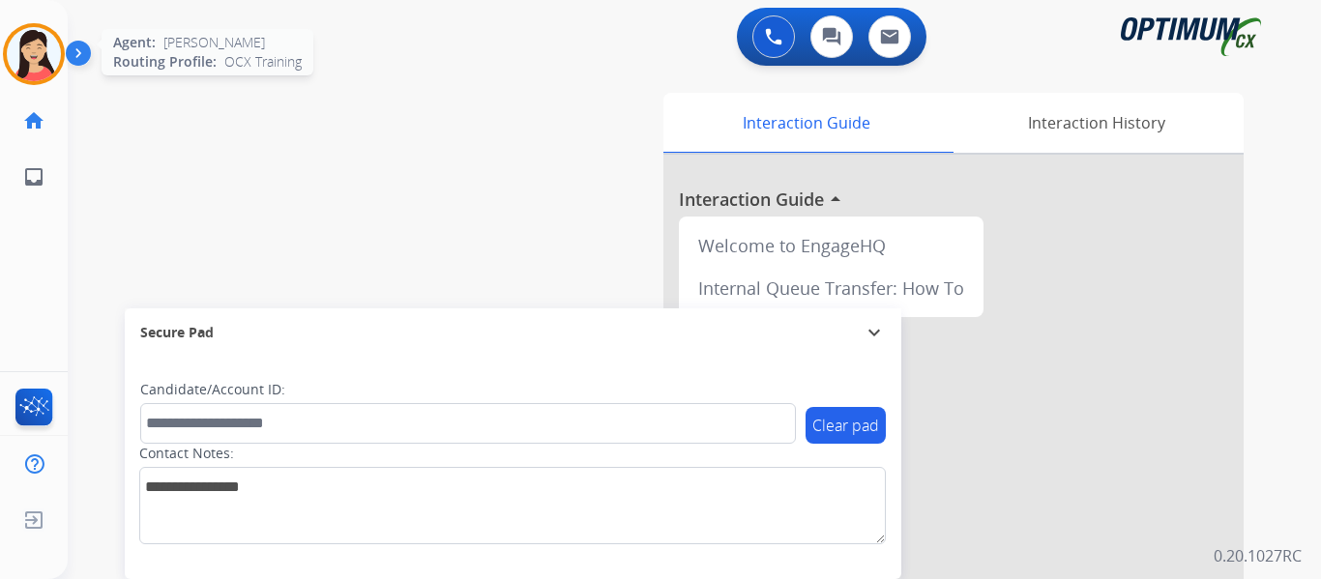
click at [47, 67] on img at bounding box center [34, 54] width 54 height 54
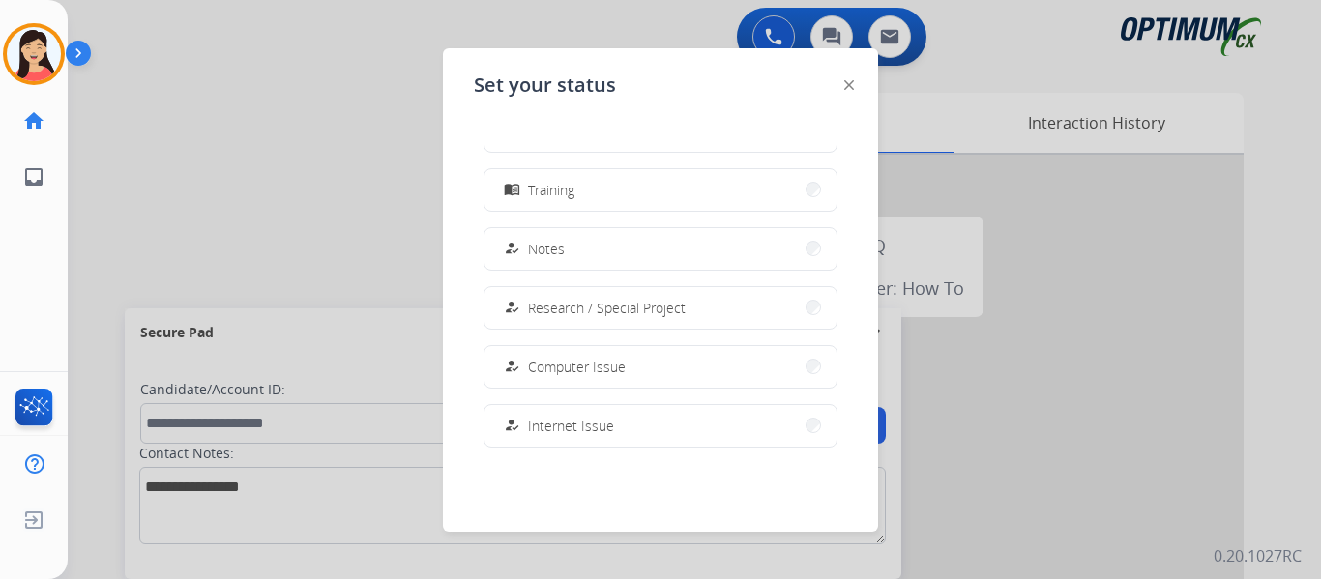
scroll to position [387, 0]
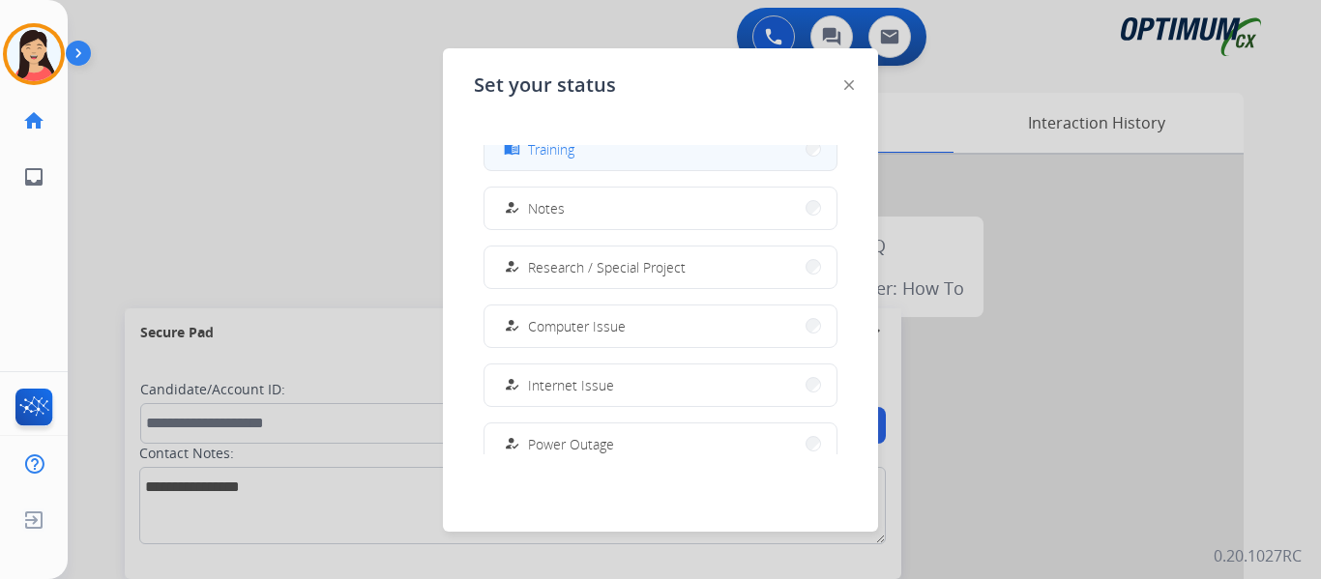
click at [605, 162] on button "menu_book Training" at bounding box center [661, 150] width 352 height 42
